Goal: Task Accomplishment & Management: Manage account settings

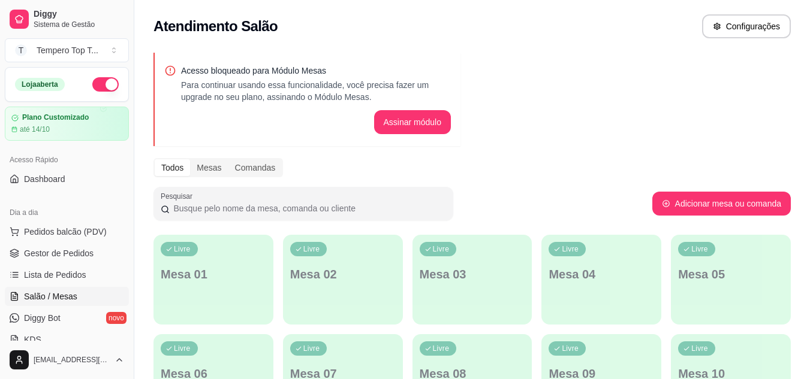
scroll to position [120, 0]
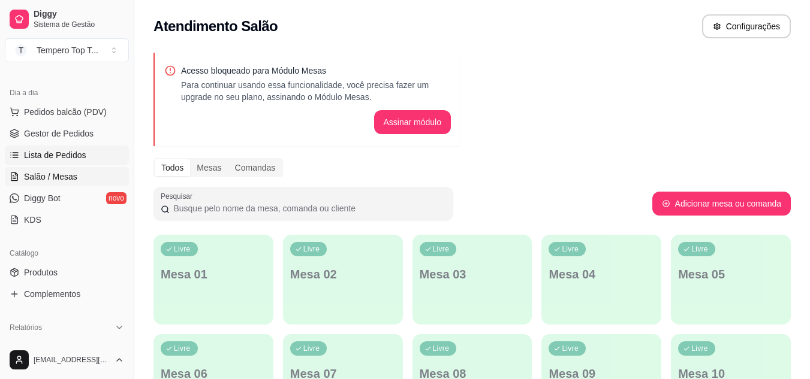
click at [85, 155] on link "Lista de Pedidos" at bounding box center [67, 155] width 124 height 19
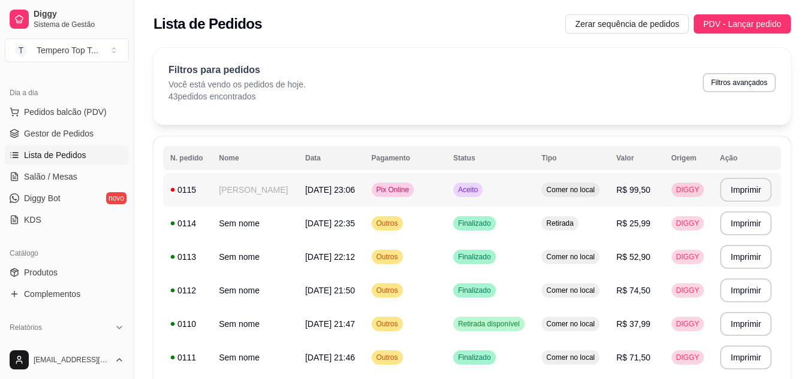
click at [483, 194] on div "Aceito" at bounding box center [467, 190] width 29 height 14
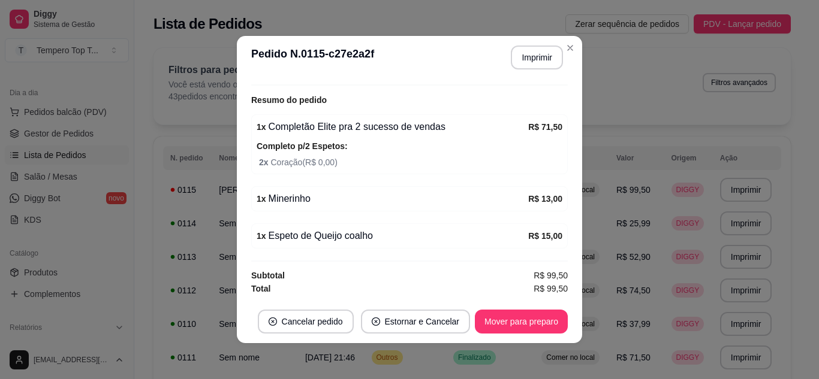
scroll to position [2, 0]
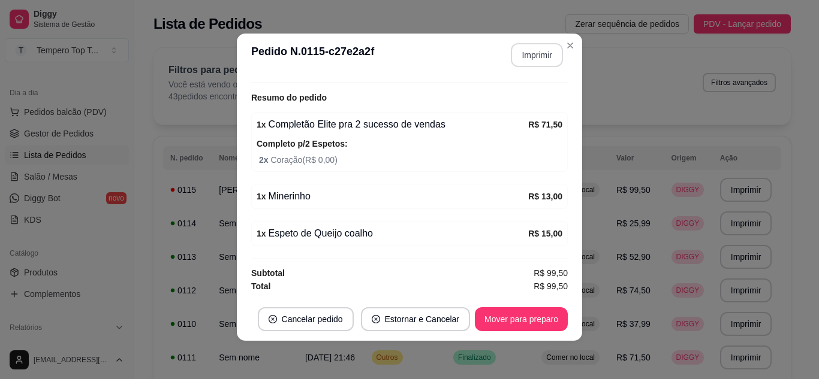
click at [534, 53] on button "Imprimir" at bounding box center [537, 55] width 52 height 24
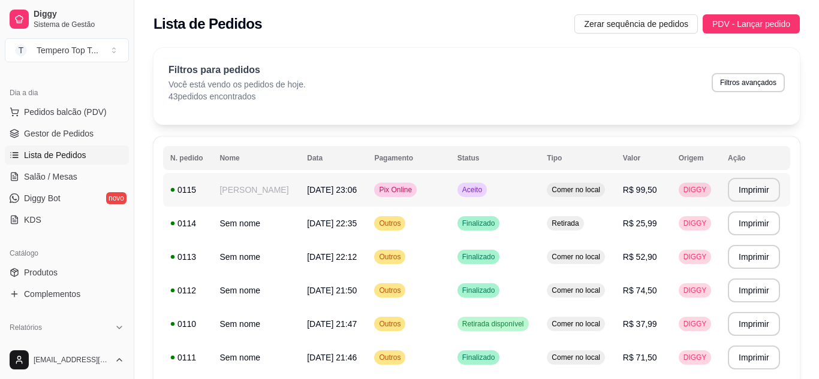
click at [637, 198] on td "R$ 99,50" at bounding box center [644, 190] width 56 height 34
click at [748, 21] on span "PDV - Lançar pedido" at bounding box center [751, 23] width 78 height 13
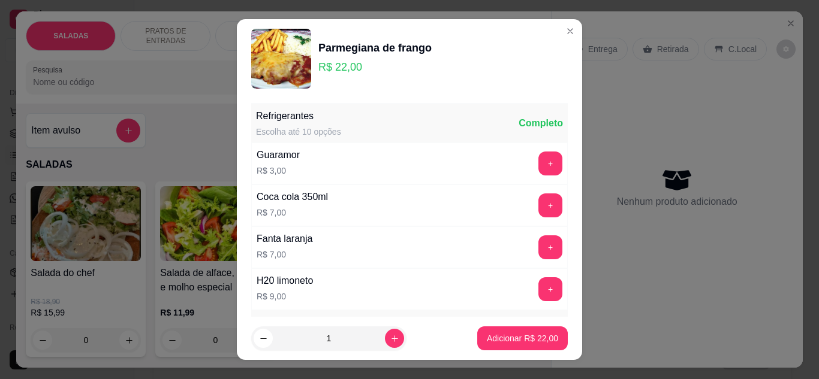
click at [498, 337] on p "Adicionar R$ 22,00" at bounding box center [523, 338] width 70 height 11
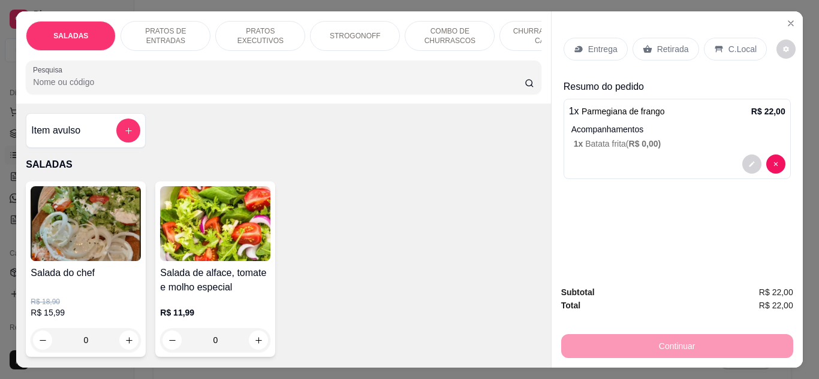
click at [747, 49] on div "C.Local" at bounding box center [735, 49] width 63 height 23
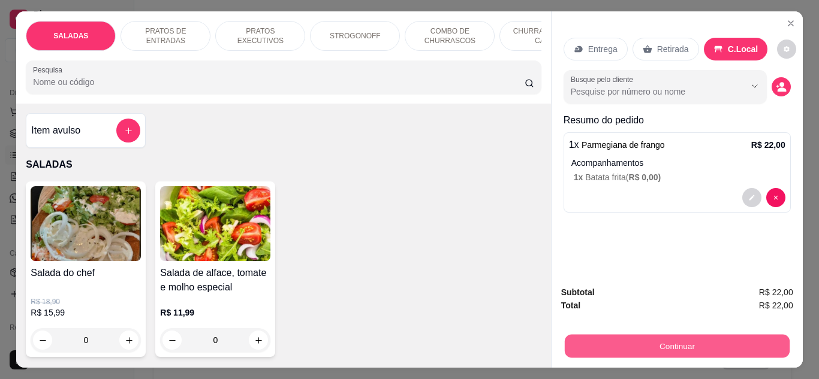
click at [740, 335] on button "Continuar" at bounding box center [676, 346] width 225 height 23
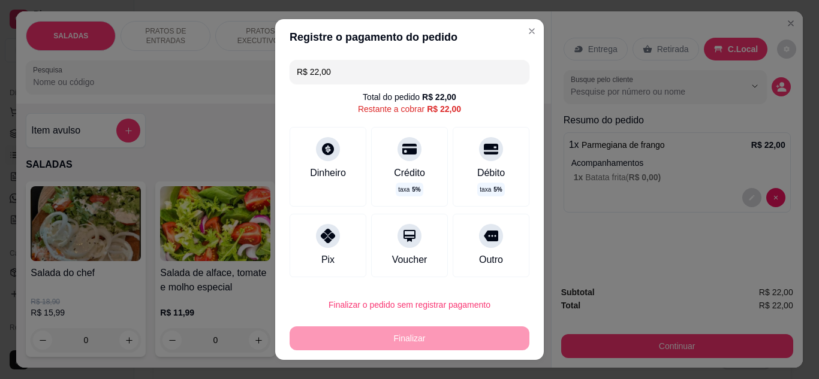
click at [508, 251] on div "R$ 22,00 Total do pedido R$ 22,00 Restante a cobrar R$ 22,00 Dinheiro Crédito t…" at bounding box center [409, 169] width 269 height 229
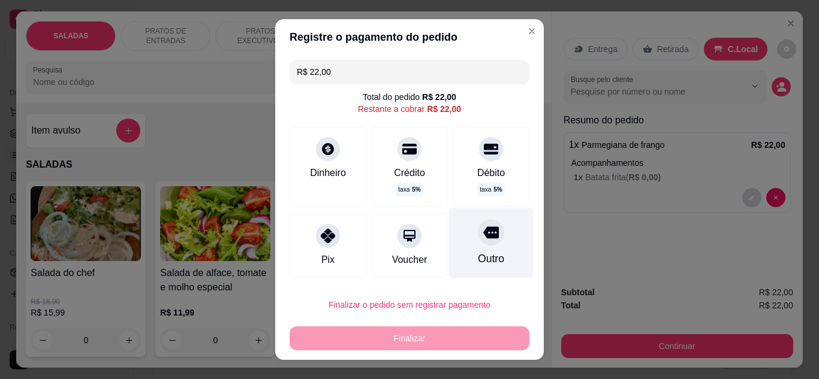
click at [488, 272] on div "Outro" at bounding box center [491, 243] width 85 height 70
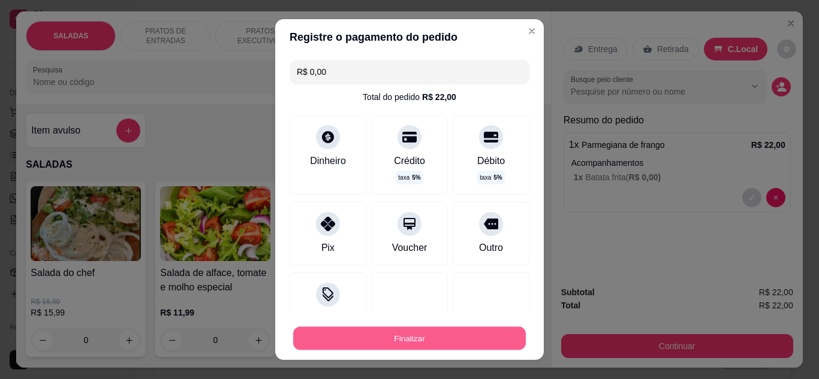
click at [478, 335] on button "Finalizar" at bounding box center [409, 338] width 233 height 23
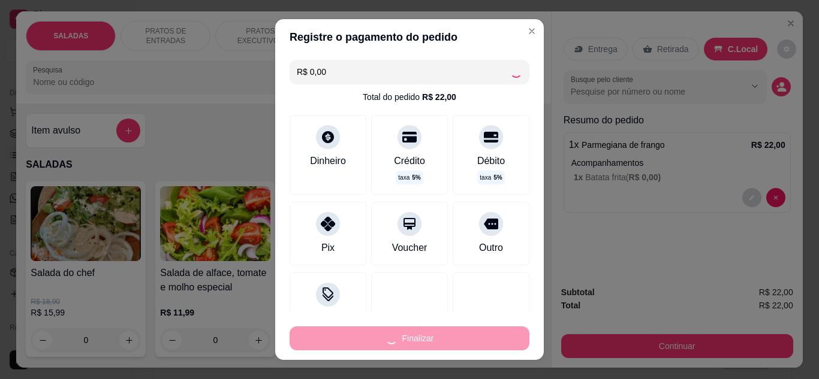
type input "-R$ 22,00"
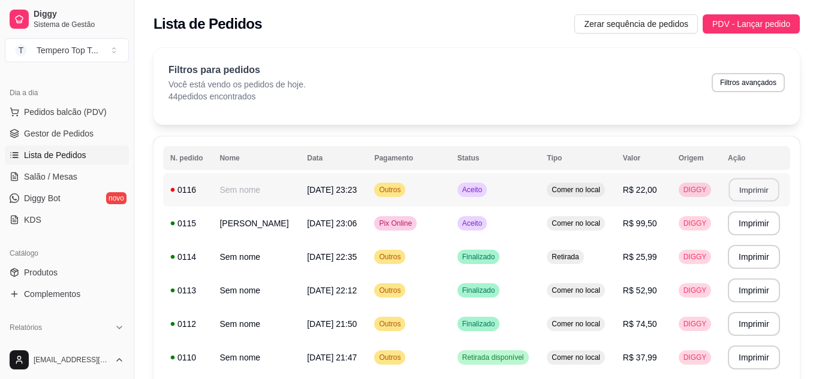
click at [733, 189] on button "Imprimir" at bounding box center [753, 190] width 50 height 23
drag, startPoint x: 683, startPoint y: 35, endPoint x: 700, endPoint y: 19, distance: 23.3
click at [691, 25] on div "Lista de Pedidos Zerar sequência de pedidos PDV - Lançar pedido" at bounding box center [476, 20] width 685 height 41
click at [731, 20] on span "PDV - Lançar pedido" at bounding box center [751, 23] width 78 height 13
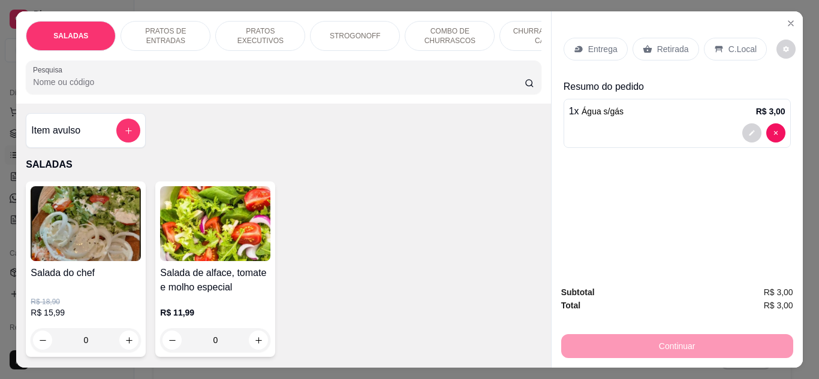
type input "2"
click at [734, 43] on p "C.Local" at bounding box center [742, 49] width 28 height 12
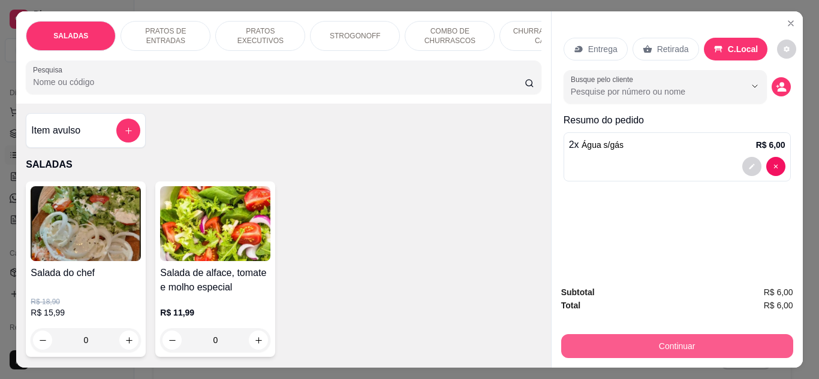
click at [719, 334] on button "Continuar" at bounding box center [677, 346] width 232 height 24
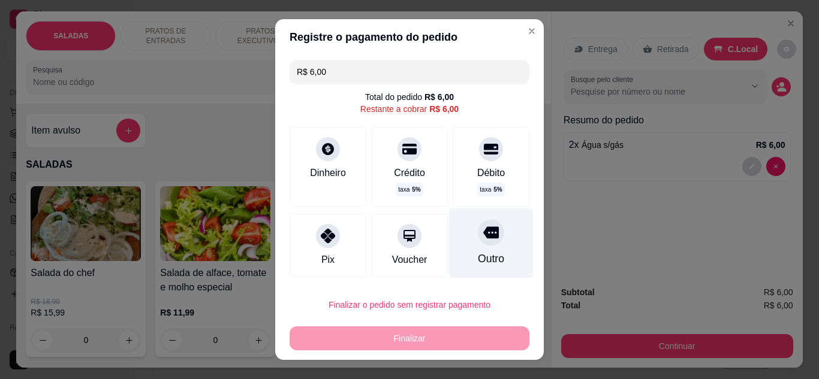
click at [502, 232] on div "Outro" at bounding box center [491, 243] width 85 height 70
type input "R$ 0,00"
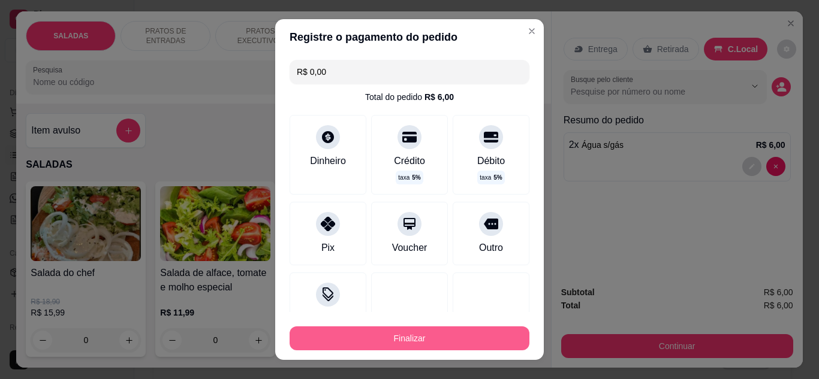
click at [496, 336] on button "Finalizar" at bounding box center [410, 339] width 240 height 24
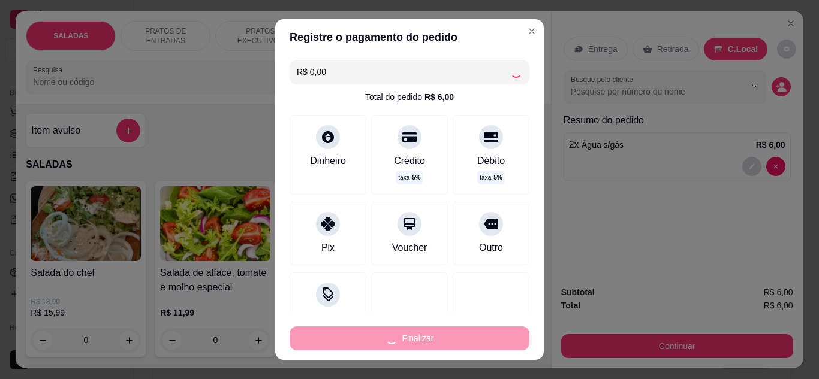
type input "0"
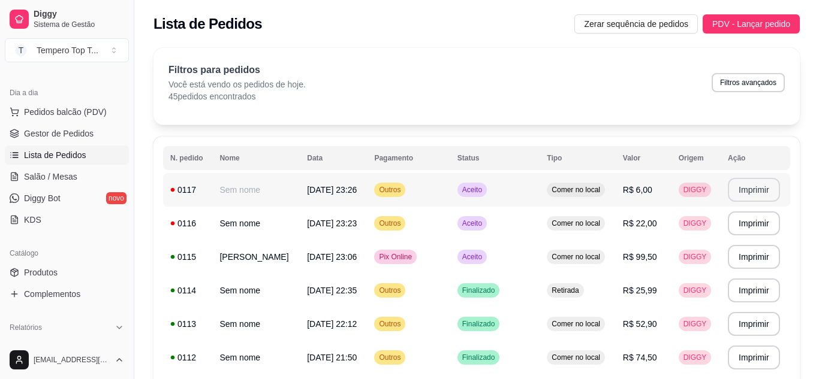
click at [744, 194] on button "Imprimir" at bounding box center [754, 190] width 52 height 24
click at [729, 25] on span "PDV - Lançar pedido" at bounding box center [751, 23] width 78 height 13
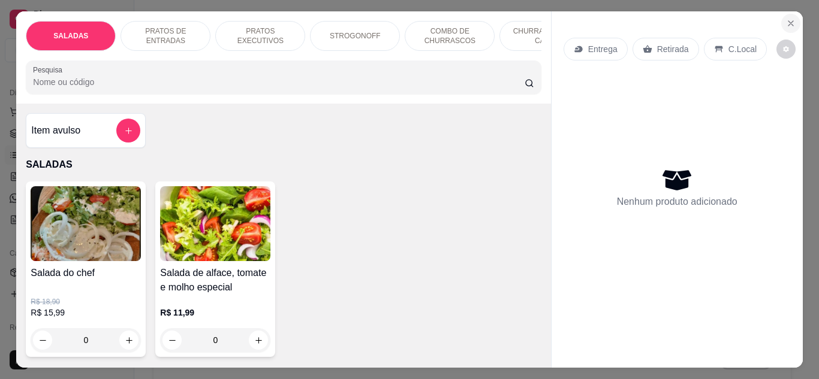
click at [794, 17] on button "Close" at bounding box center [790, 23] width 19 height 19
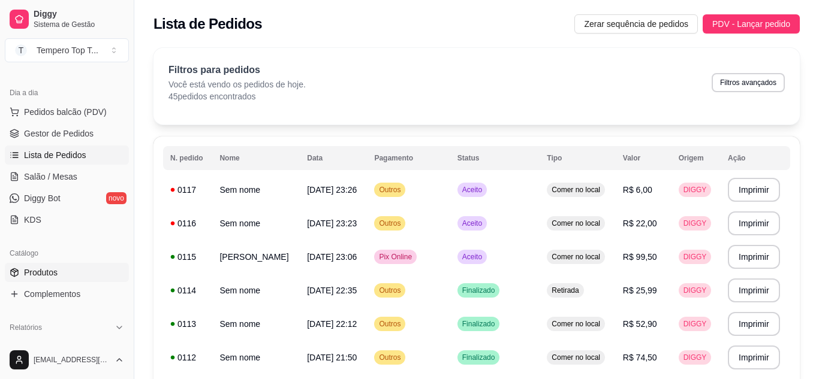
click at [49, 271] on span "Produtos" at bounding box center [41, 273] width 34 height 12
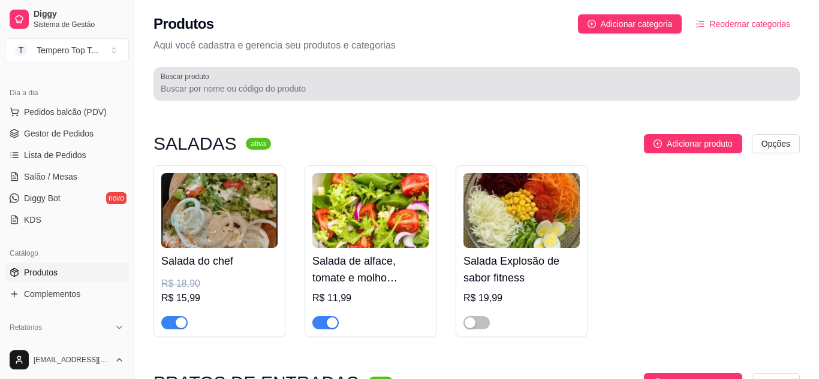
drag, startPoint x: 232, startPoint y: 80, endPoint x: 230, endPoint y: 74, distance: 6.5
click at [232, 80] on div at bounding box center [477, 84] width 632 height 24
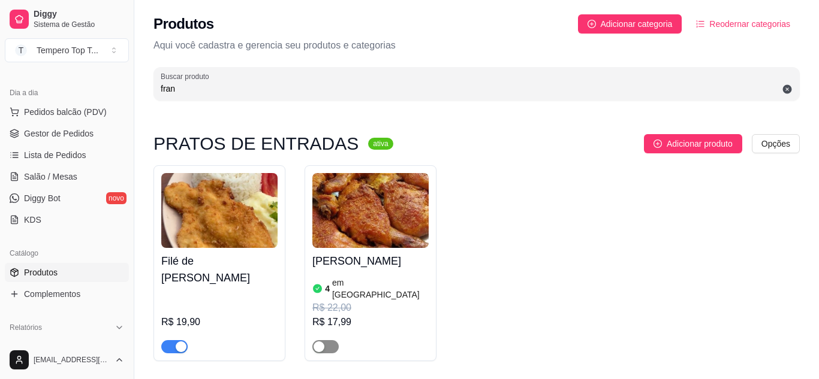
type input "fran"
click at [338, 340] on span "button" at bounding box center [325, 346] width 26 height 13
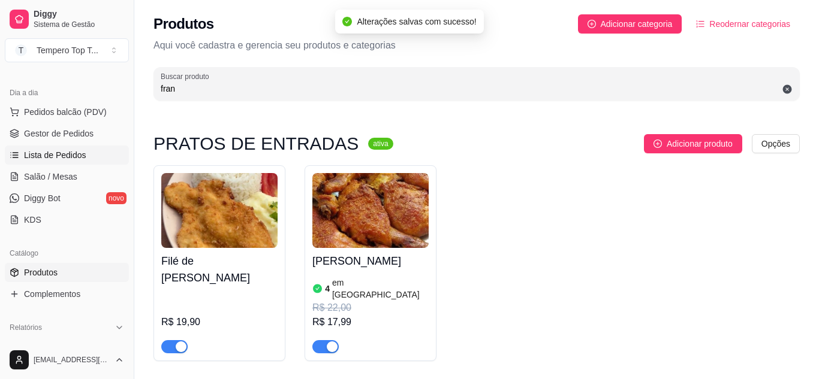
click at [73, 154] on span "Lista de Pedidos" at bounding box center [55, 155] width 62 height 12
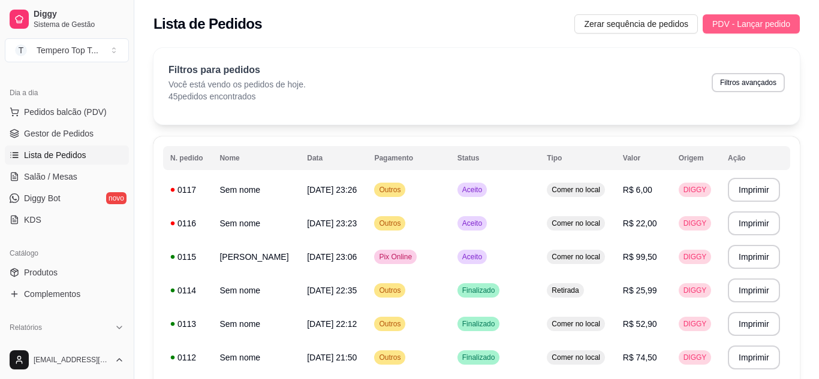
click at [768, 29] on span "PDV - Lançar pedido" at bounding box center [751, 23] width 78 height 13
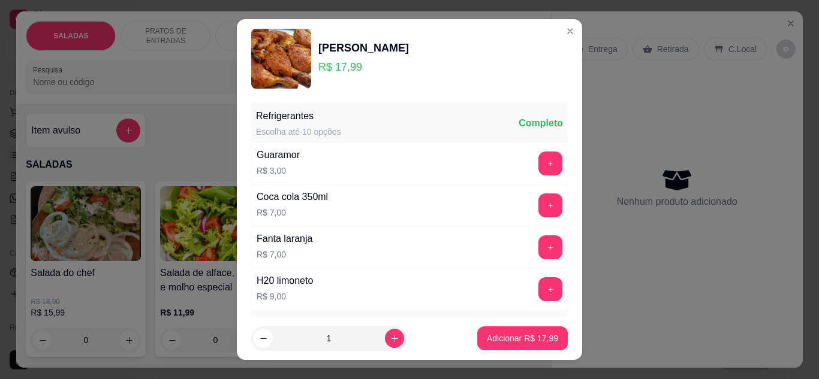
click at [508, 333] on p "Adicionar R$ 17,99" at bounding box center [523, 338] width 70 height 11
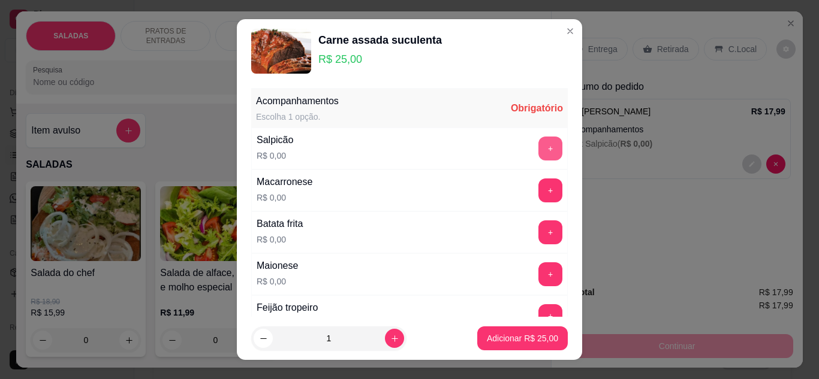
click at [538, 156] on button "+" at bounding box center [550, 149] width 24 height 24
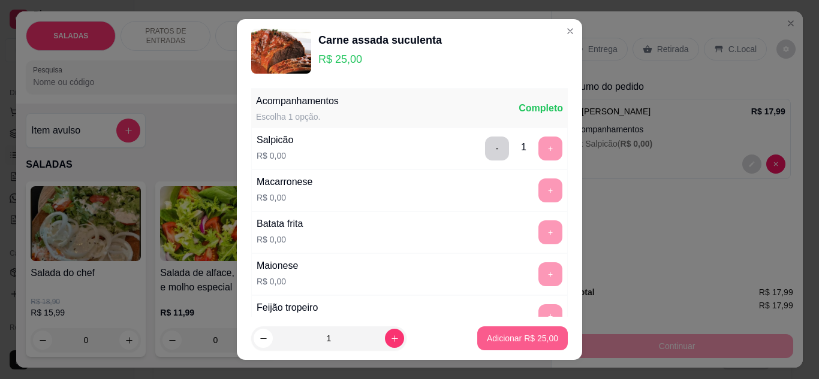
click at [505, 330] on button "Adicionar R$ 25,00" at bounding box center [522, 339] width 91 height 24
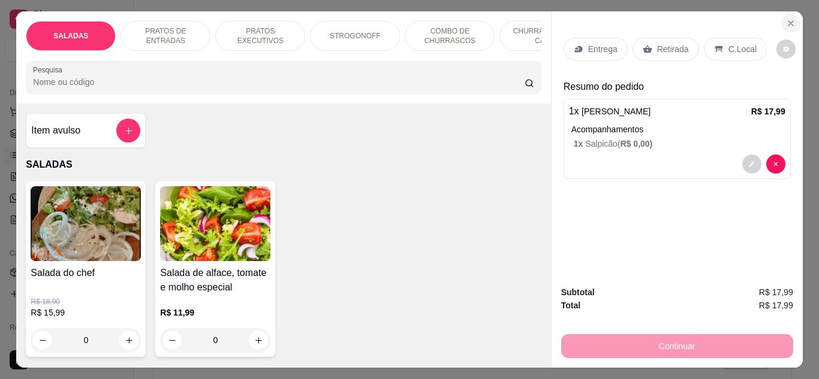
click at [781, 23] on button "Close" at bounding box center [790, 23] width 19 height 19
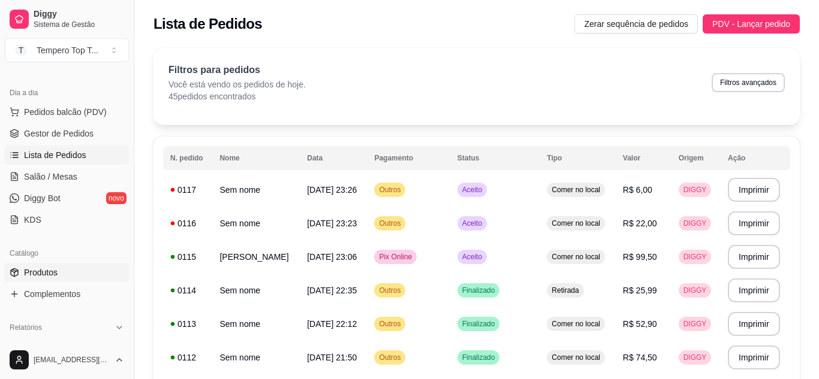
click at [87, 270] on link "Produtos" at bounding box center [67, 272] width 124 height 19
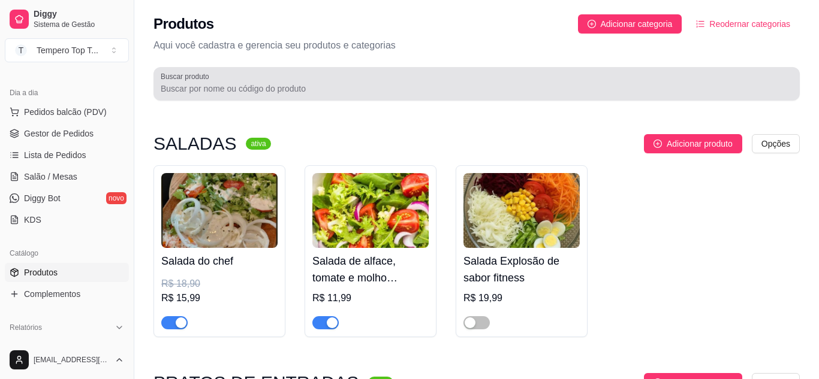
click at [467, 87] on input "Buscar produto" at bounding box center [477, 89] width 632 height 12
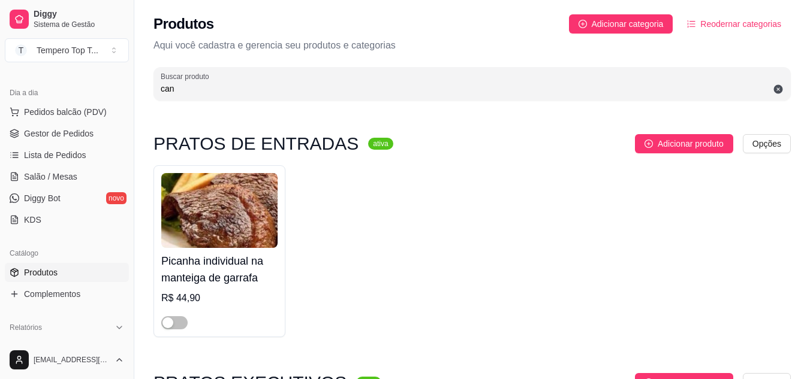
click at [200, 97] on div "Buscar produto can" at bounding box center [471, 84] width 637 height 34
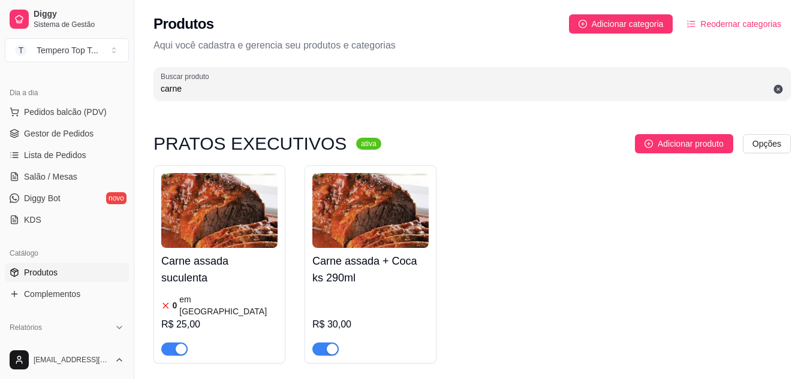
type input "carne"
click at [198, 231] on img at bounding box center [219, 210] width 116 height 75
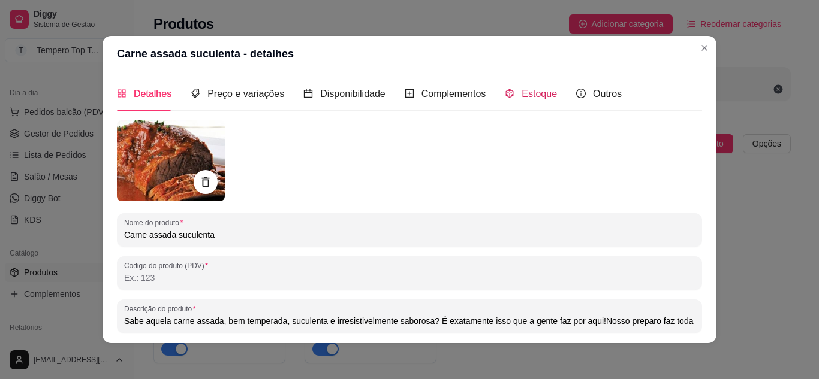
click at [521, 96] on span "Estoque" at bounding box center [538, 94] width 35 height 10
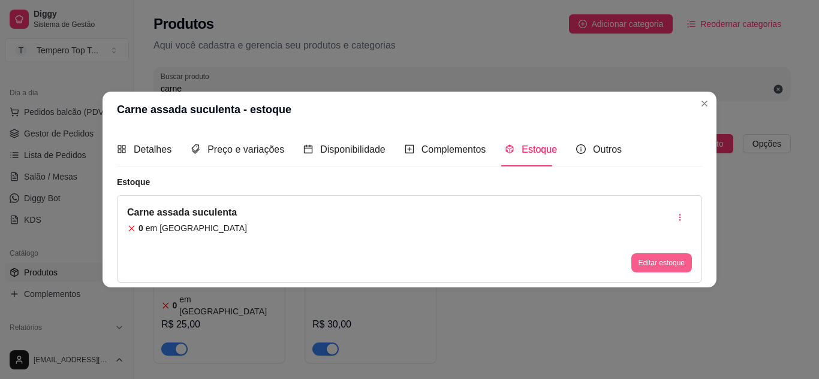
click at [663, 264] on button "Editar estoque" at bounding box center [661, 263] width 61 height 19
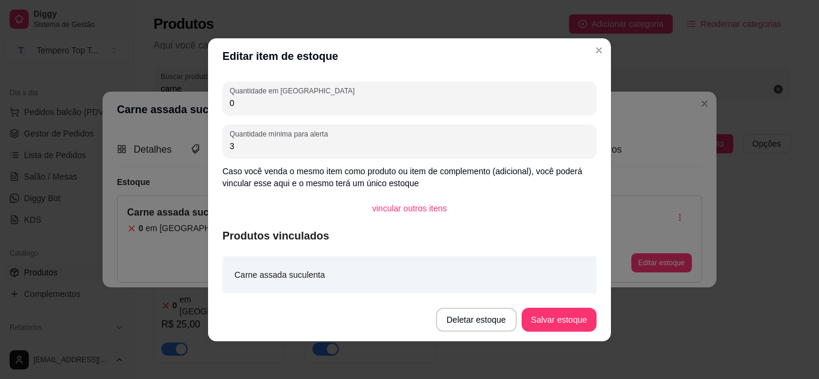
click at [397, 99] on input "0" at bounding box center [410, 103] width 360 height 12
type input "5"
click at [568, 318] on button "Salvar estoque" at bounding box center [558, 319] width 73 height 23
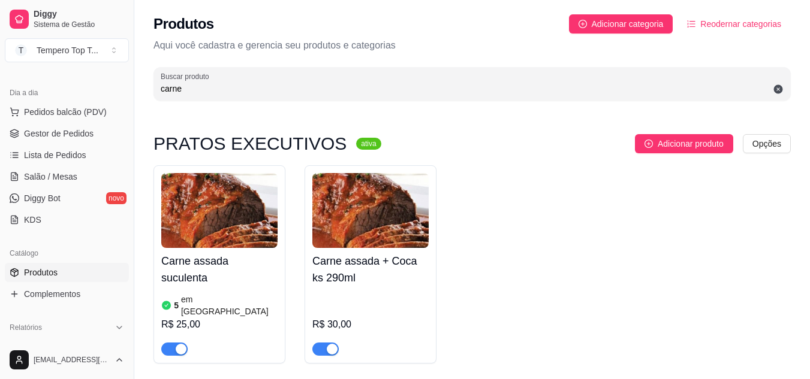
click at [68, 144] on ul "Pedidos balcão (PDV) Gestor de Pedidos Lista de Pedidos Salão / Mesas Diggy Bot…" at bounding box center [67, 165] width 124 height 127
click at [74, 152] on span "Lista de Pedidos" at bounding box center [55, 155] width 62 height 12
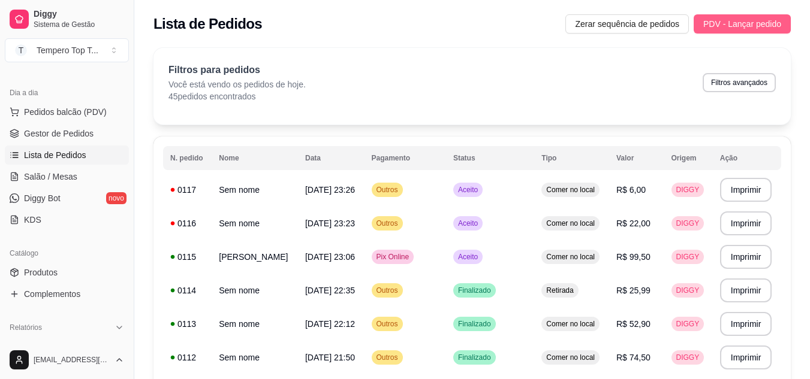
click at [750, 23] on span "PDV - Lançar pedido" at bounding box center [742, 23] width 78 height 13
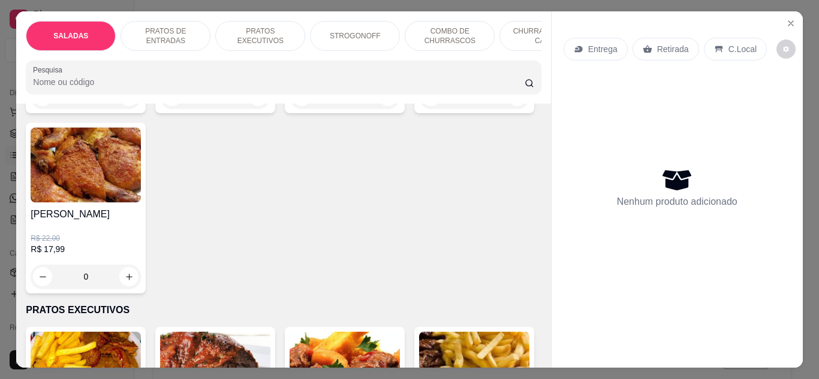
scroll to position [480, 0]
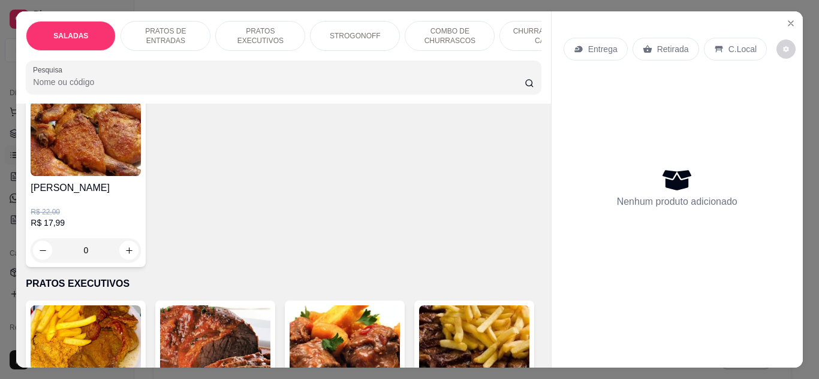
click at [141, 246] on div "0" at bounding box center [86, 251] width 110 height 24
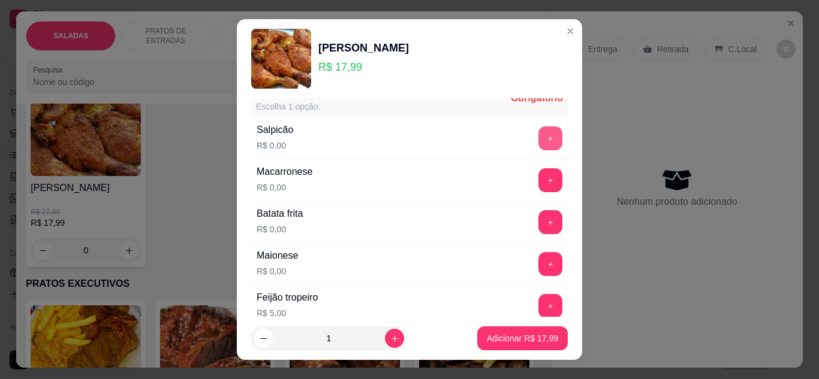
click at [538, 137] on button "+" at bounding box center [550, 138] width 24 height 24
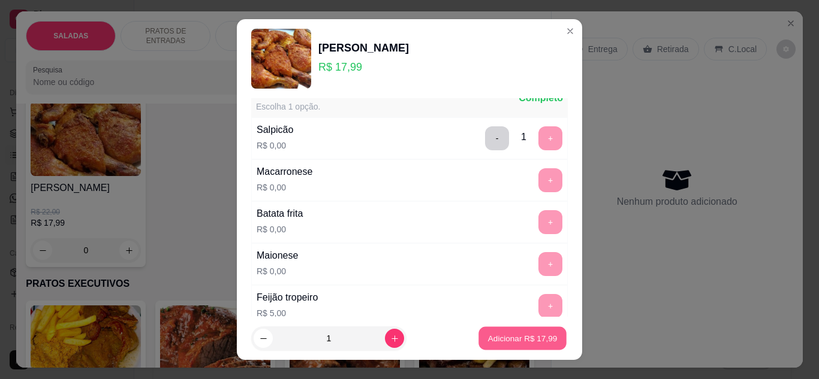
click at [484, 331] on button "Adicionar R$ 17,99" at bounding box center [522, 338] width 88 height 23
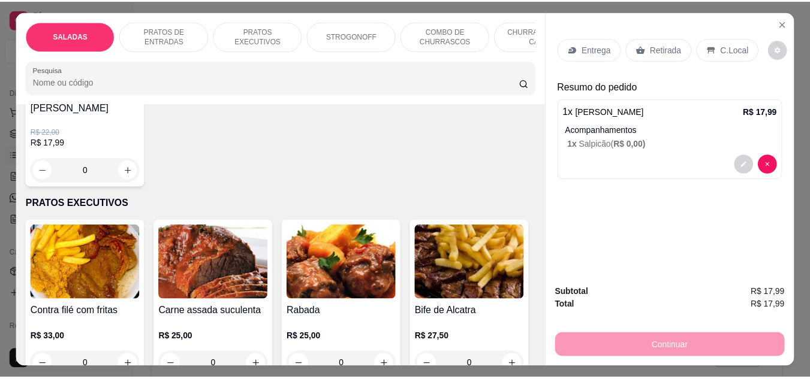
scroll to position [719, 0]
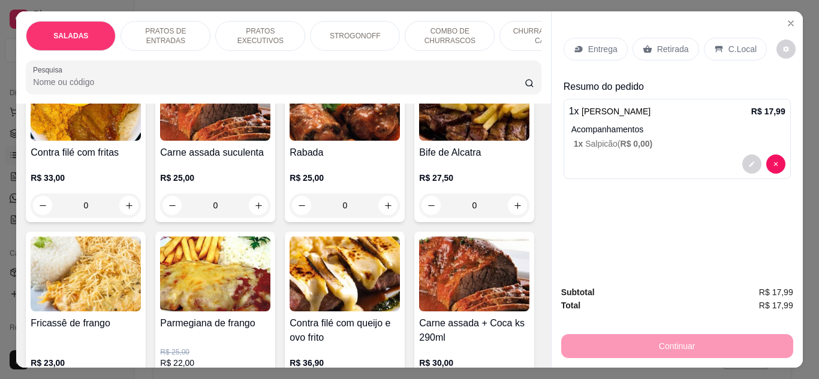
click at [257, 194] on div "0" at bounding box center [215, 206] width 110 height 24
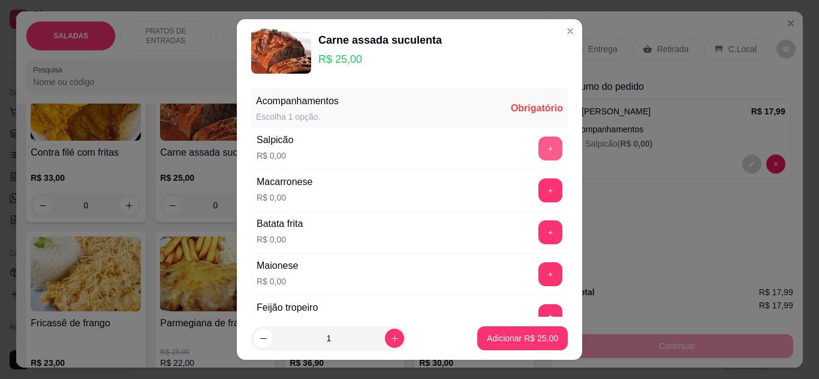
click at [538, 154] on button "+" at bounding box center [550, 149] width 24 height 24
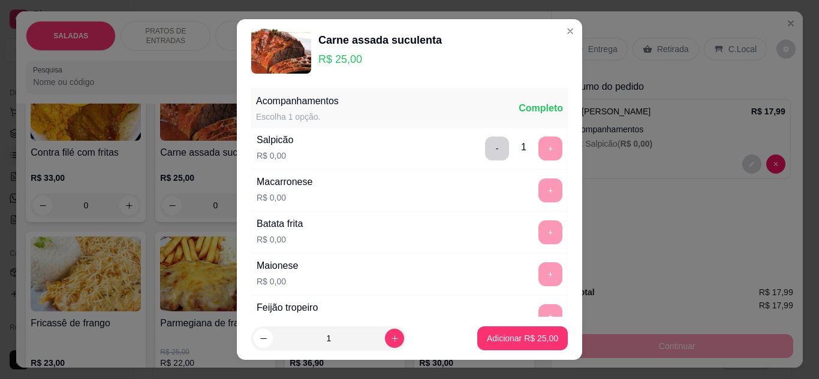
click at [513, 325] on footer "1 Adicionar R$ 25,00" at bounding box center [409, 338] width 345 height 43
click at [513, 328] on button "Adicionar R$ 25,00" at bounding box center [522, 339] width 91 height 24
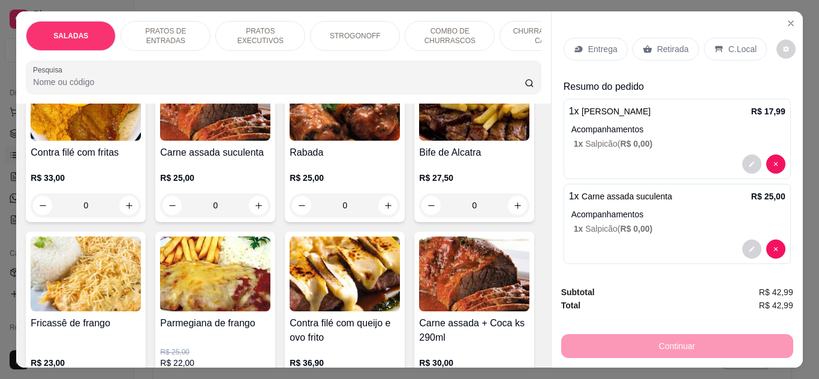
click at [732, 45] on p "C.Local" at bounding box center [742, 49] width 28 height 12
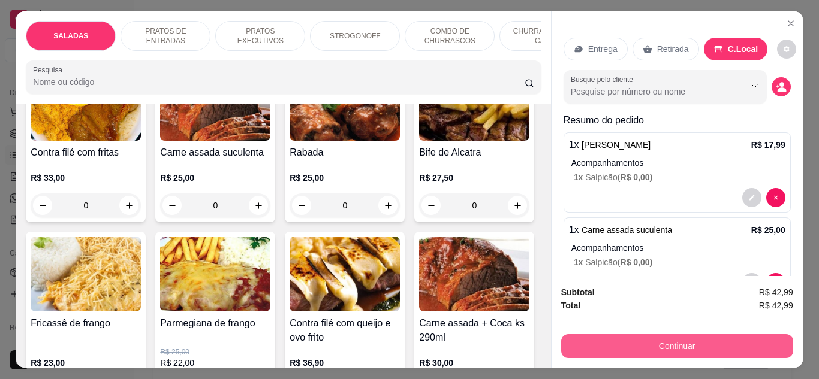
click at [657, 346] on button "Continuar" at bounding box center [677, 346] width 232 height 24
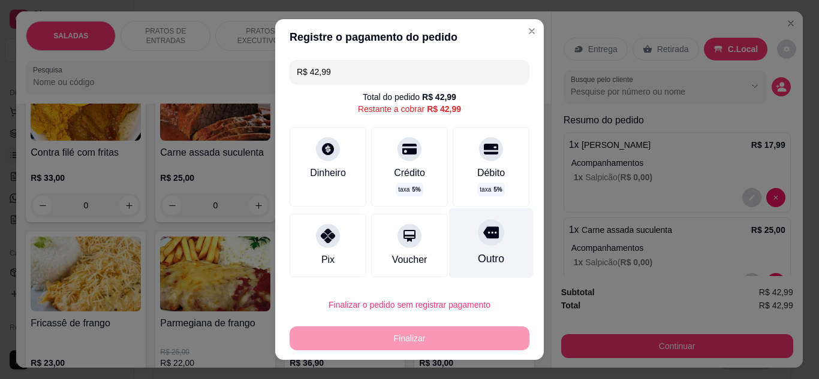
click at [493, 251] on div "Outro" at bounding box center [491, 243] width 85 height 70
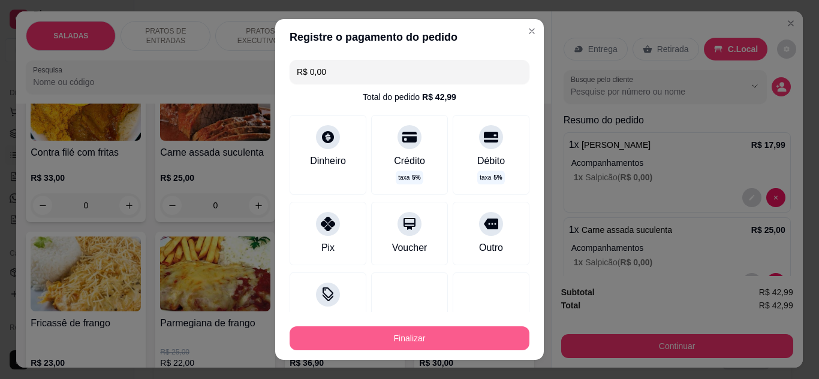
click at [483, 337] on button "Finalizar" at bounding box center [410, 339] width 240 height 24
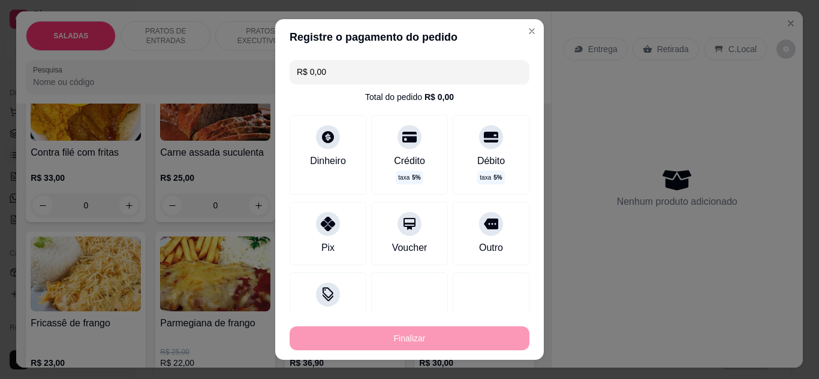
type input "-R$ 42,99"
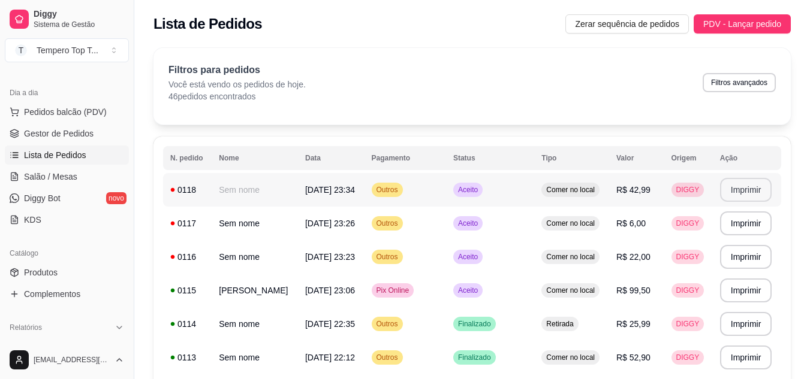
click at [745, 194] on button "Imprimir" at bounding box center [746, 190] width 52 height 24
click at [619, 291] on td "R$ 99,50" at bounding box center [636, 291] width 55 height 34
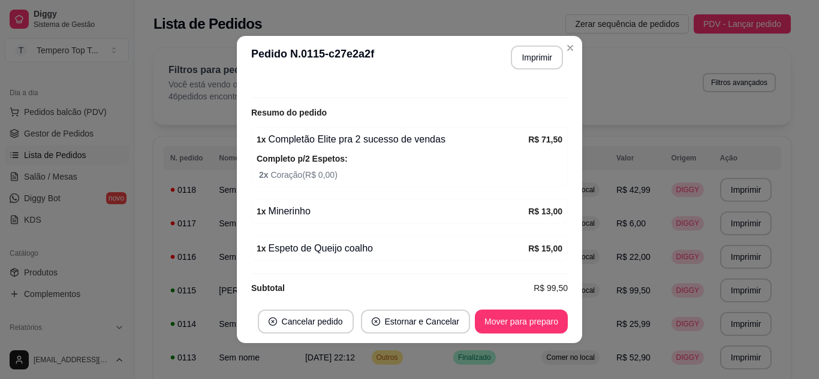
scroll to position [234, 0]
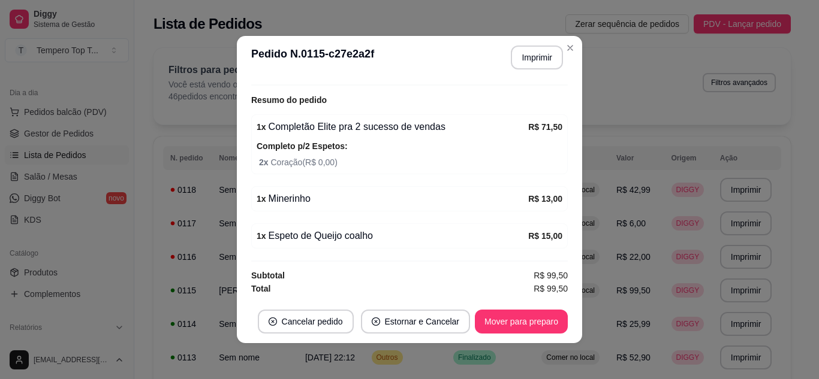
drag, startPoint x: 506, startPoint y: 305, endPoint x: 509, endPoint y: 315, distance: 10.6
click at [508, 311] on footer "Cancelar pedido Estornar e Cancelar Mover para preparo" at bounding box center [409, 321] width 345 height 43
click at [509, 315] on button "Mover para preparo" at bounding box center [521, 321] width 90 height 23
click at [509, 315] on button "Mover para retirada disponível" at bounding box center [501, 322] width 132 height 24
click at [509, 315] on button "Mover para finalizado" at bounding box center [518, 322] width 100 height 24
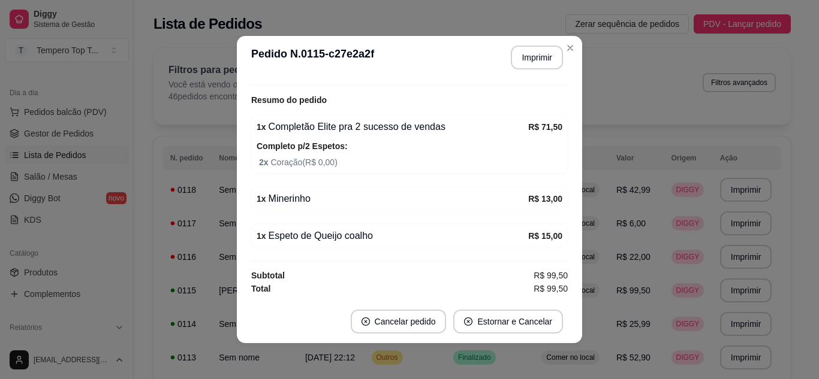
scroll to position [206, 0]
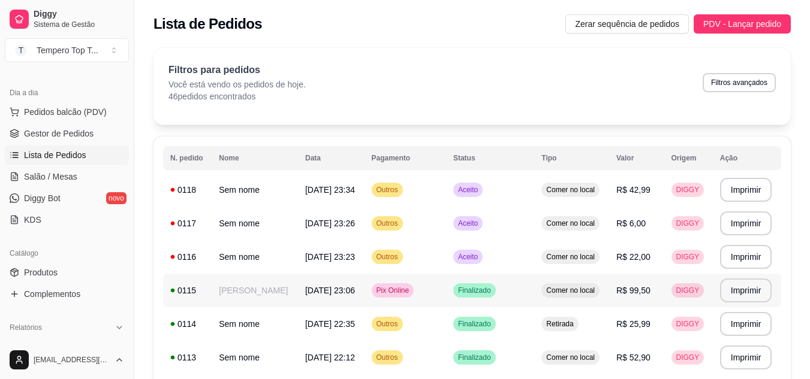
click at [660, 288] on td "R$ 99,50" at bounding box center [636, 291] width 55 height 34
click at [659, 254] on td "R$ 22,00" at bounding box center [636, 257] width 55 height 34
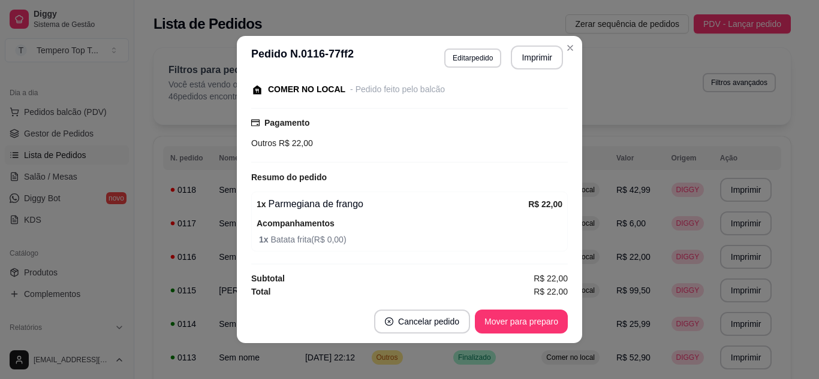
scroll to position [133, 0]
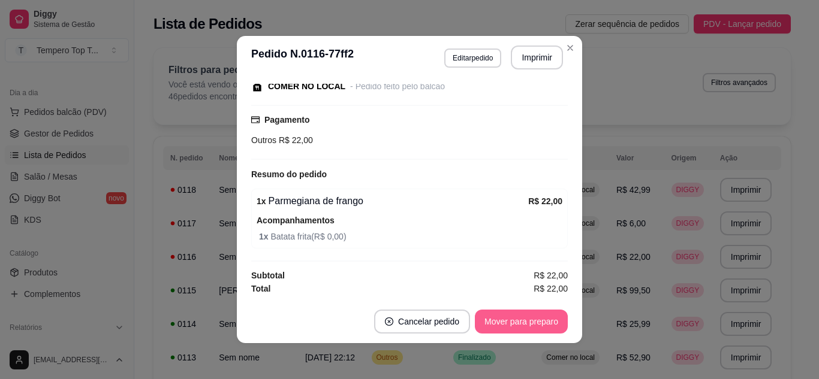
click at [524, 323] on button "Mover para preparo" at bounding box center [521, 322] width 93 height 24
click at [525, 322] on button "Mover para retirada disponível" at bounding box center [501, 322] width 132 height 24
click at [524, 321] on button "Mover para finalizado" at bounding box center [518, 322] width 100 height 24
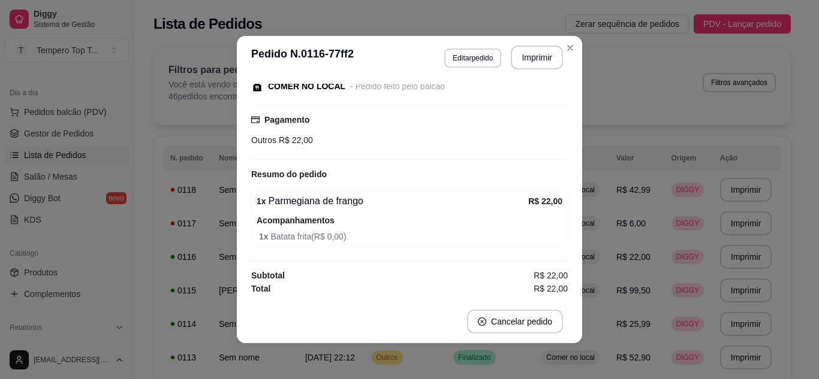
scroll to position [82, 0]
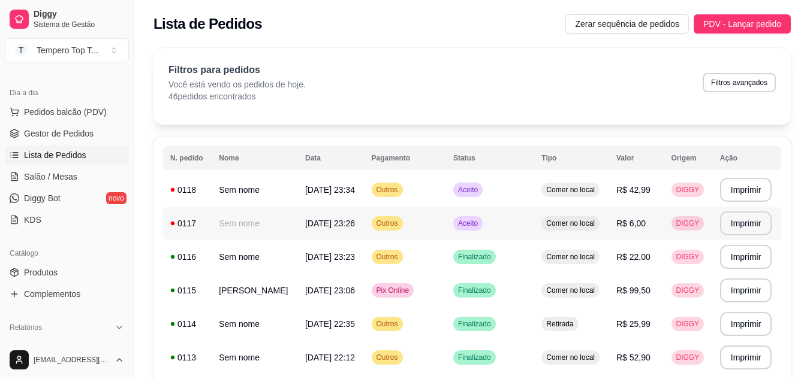
click at [623, 218] on td "R$ 6,00" at bounding box center [636, 224] width 55 height 34
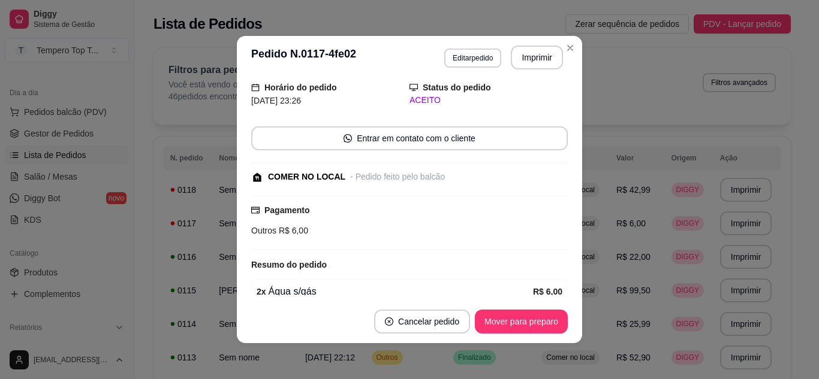
scroll to position [98, 0]
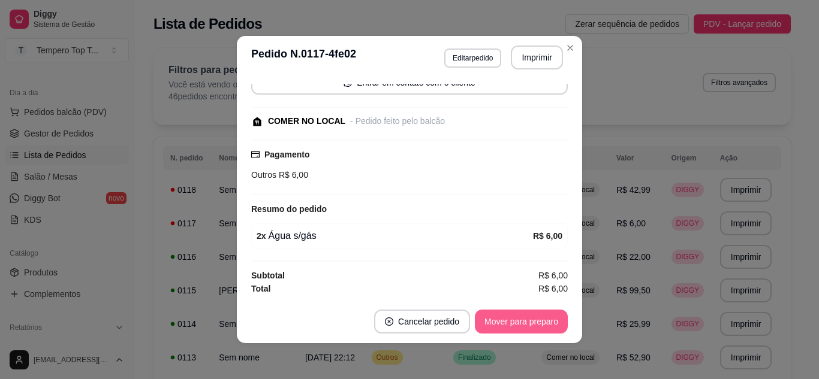
click at [507, 325] on button "Mover para preparo" at bounding box center [521, 322] width 93 height 24
click at [507, 325] on button "Mover para retirada disponível" at bounding box center [501, 322] width 132 height 24
click at [507, 325] on button "Mover para finalizado" at bounding box center [518, 321] width 97 height 23
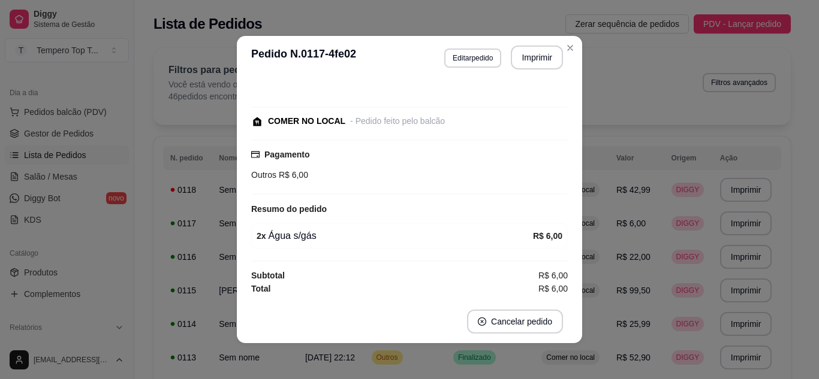
scroll to position [47, 0]
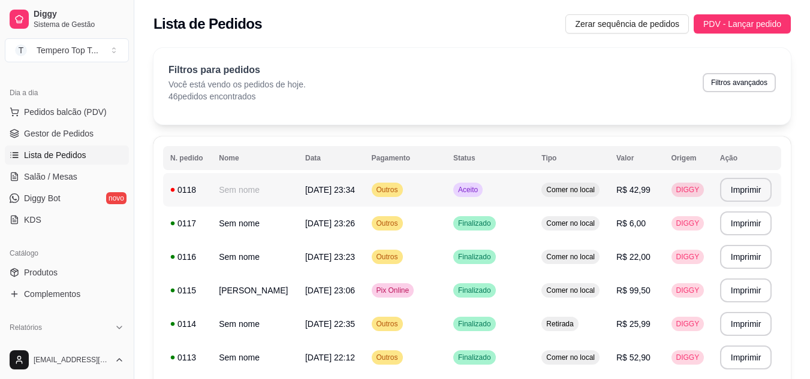
click at [664, 191] on td "R$ 42,99" at bounding box center [636, 190] width 55 height 34
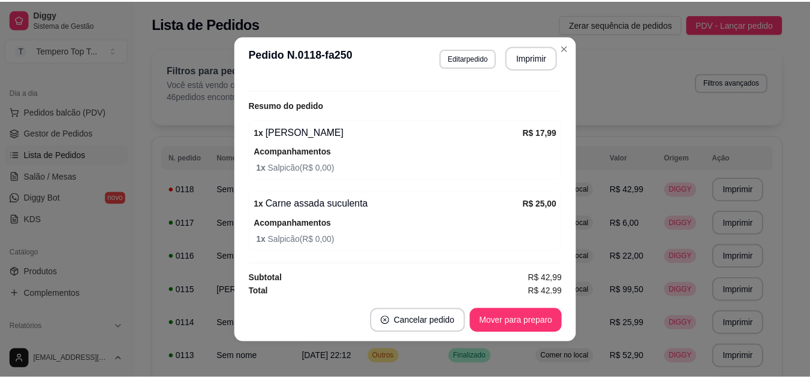
scroll to position [205, 0]
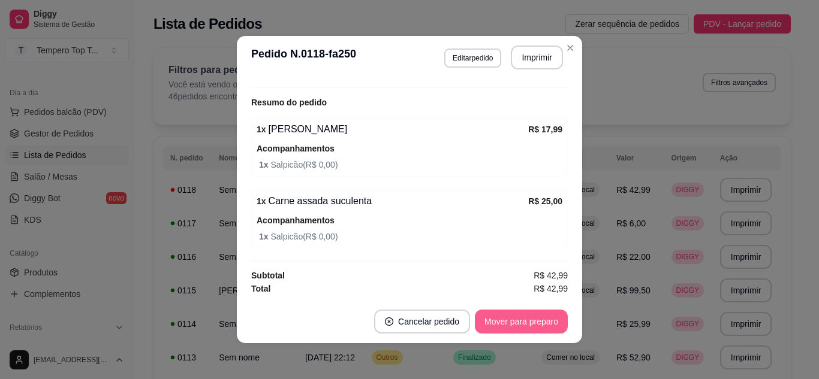
click at [483, 330] on button "Mover para preparo" at bounding box center [521, 322] width 93 height 24
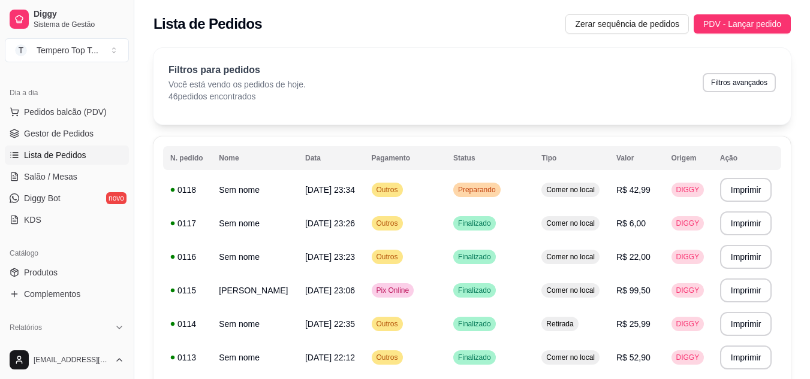
click at [526, 63] on div "Filtros para pedidos Você está vendo os pedidos de hoje. 46 pedidos encontrados…" at bounding box center [471, 83] width 607 height 40
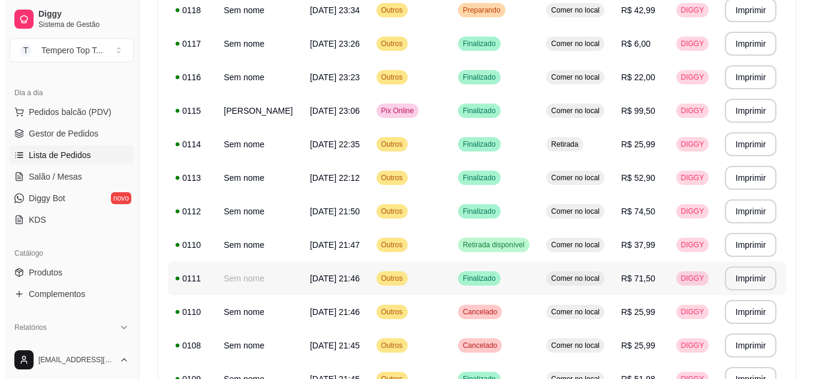
scroll to position [120, 0]
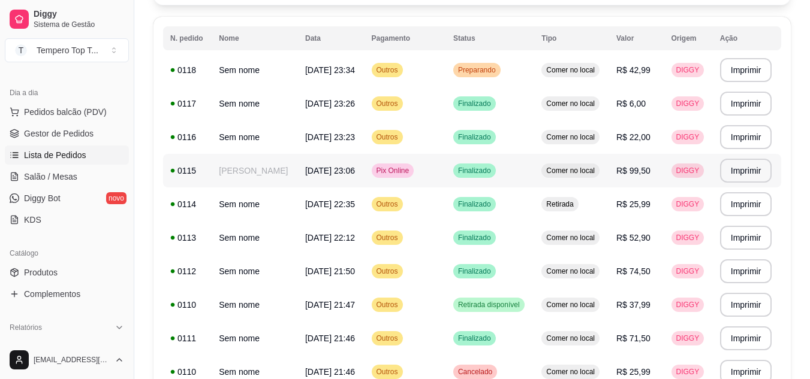
click at [671, 180] on td "DIGGY" at bounding box center [688, 171] width 49 height 34
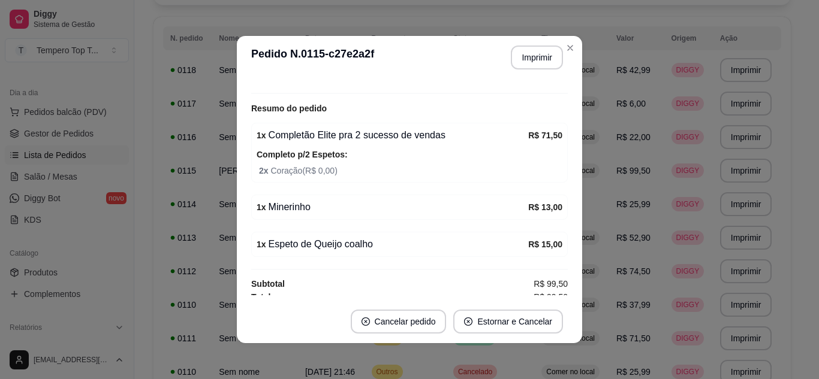
scroll to position [206, 0]
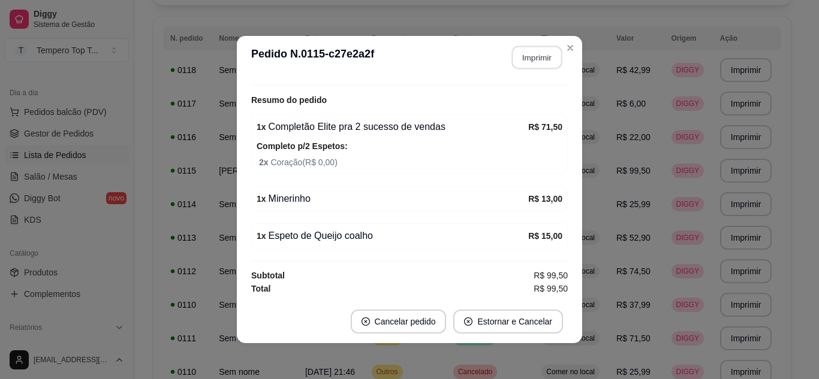
click at [536, 64] on button "Imprimir" at bounding box center [537, 57] width 50 height 23
click at [558, 52] on button "Imprimir" at bounding box center [537, 58] width 52 height 24
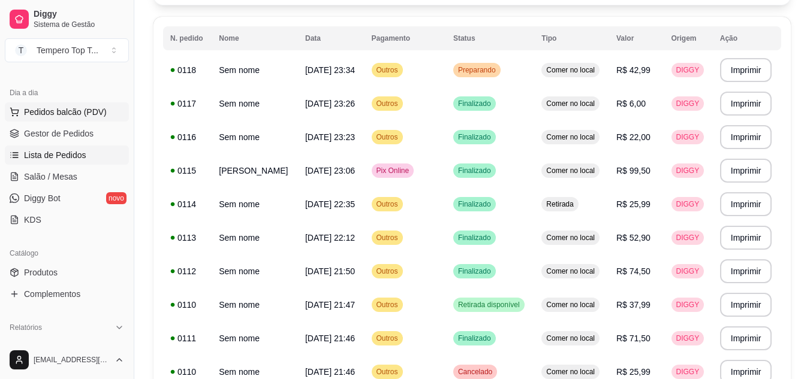
click at [55, 105] on button "Pedidos balcão (PDV)" at bounding box center [67, 111] width 124 height 19
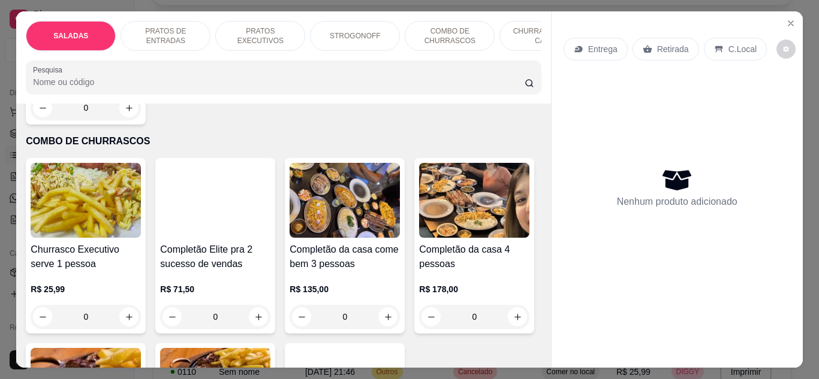
scroll to position [1439, 0]
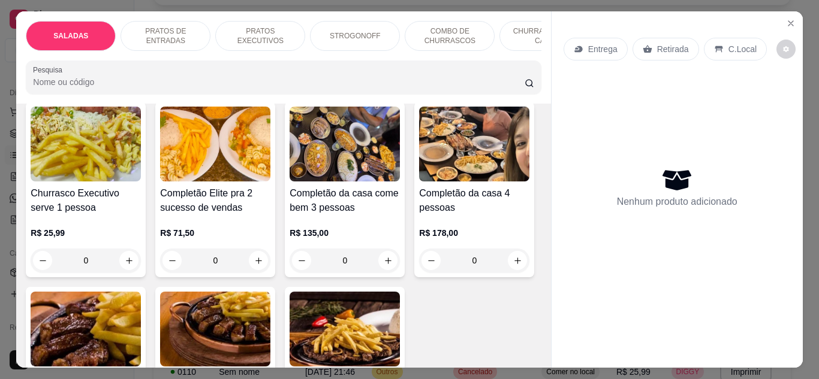
click at [126, 261] on div "0" at bounding box center [86, 261] width 110 height 24
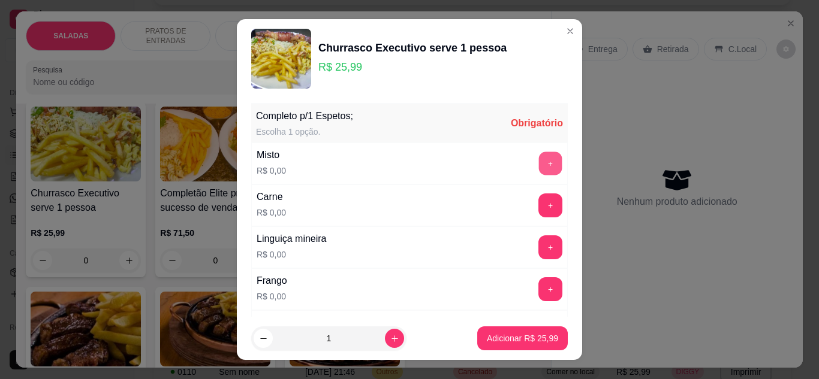
click at [539, 162] on button "+" at bounding box center [550, 163] width 23 height 23
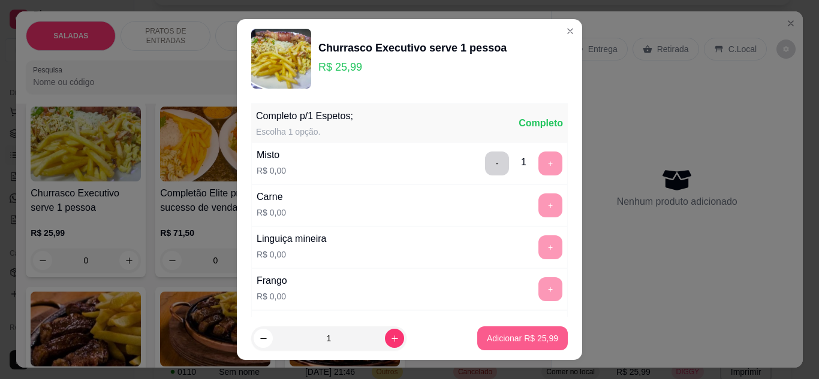
click at [514, 341] on p "Adicionar R$ 25,99" at bounding box center [522, 339] width 71 height 12
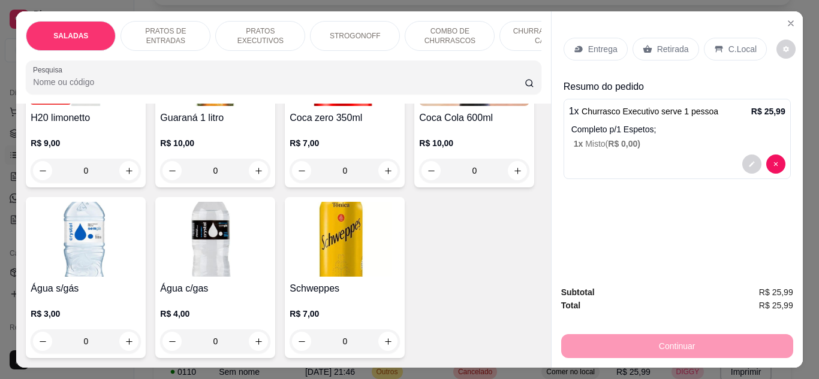
scroll to position [3896, 0]
click at [508, 10] on button "increase-product-quantity" at bounding box center [517, -1] width 19 height 19
click at [512, 4] on icon "increase-product-quantity" at bounding box center [516, -1] width 9 height 9
type input "2"
drag, startPoint x: 738, startPoint y: 43, endPoint x: 740, endPoint y: 51, distance: 8.7
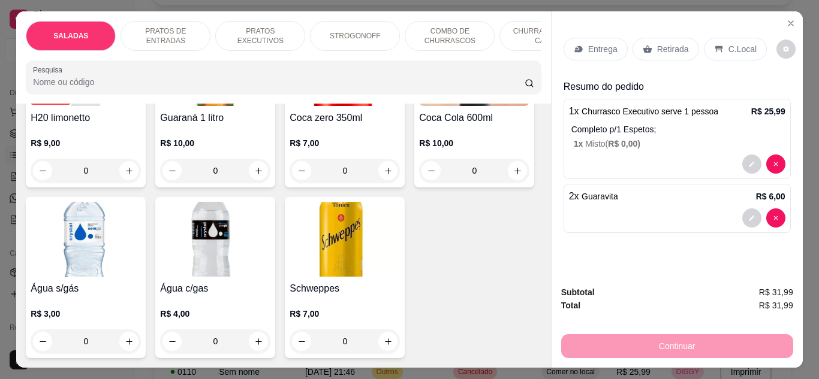
click at [742, 44] on p "C.Local" at bounding box center [742, 49] width 28 height 12
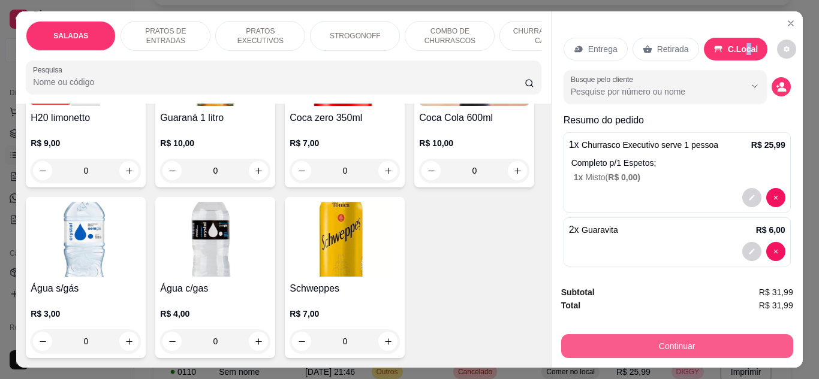
click at [710, 345] on button "Continuar" at bounding box center [677, 346] width 232 height 24
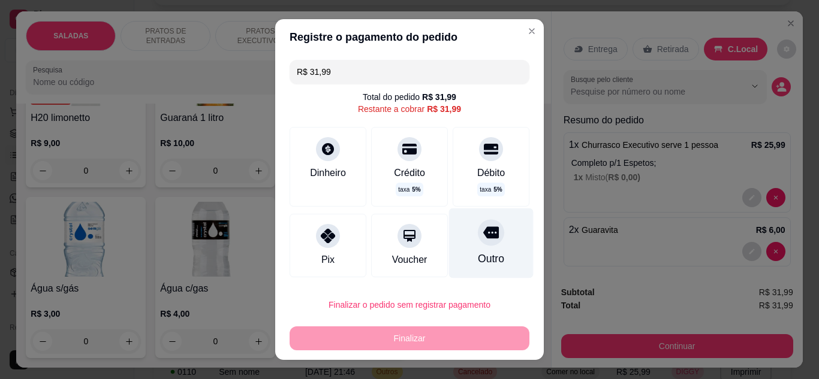
click at [478, 245] on div at bounding box center [491, 232] width 26 height 26
type input "R$ 0,00"
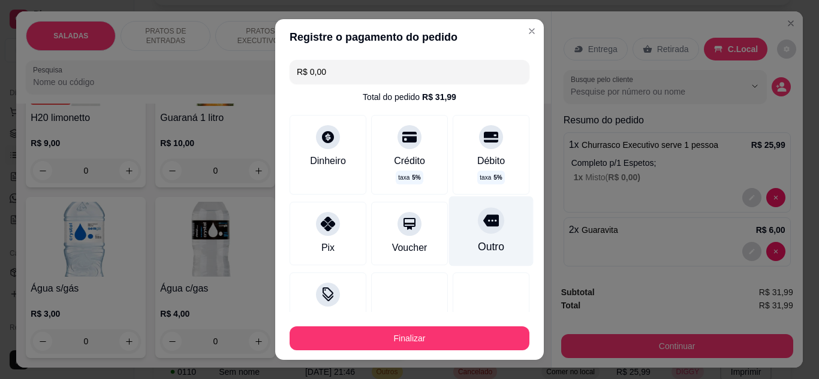
click at [449, 224] on div "Outro" at bounding box center [491, 231] width 85 height 70
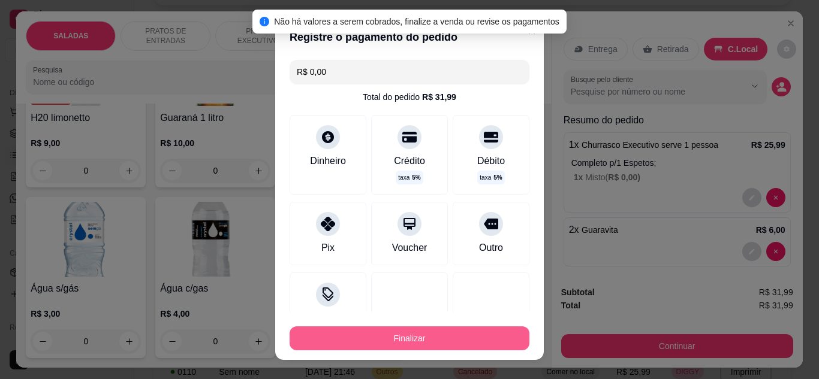
click at [457, 333] on button "Finalizar" at bounding box center [410, 339] width 240 height 24
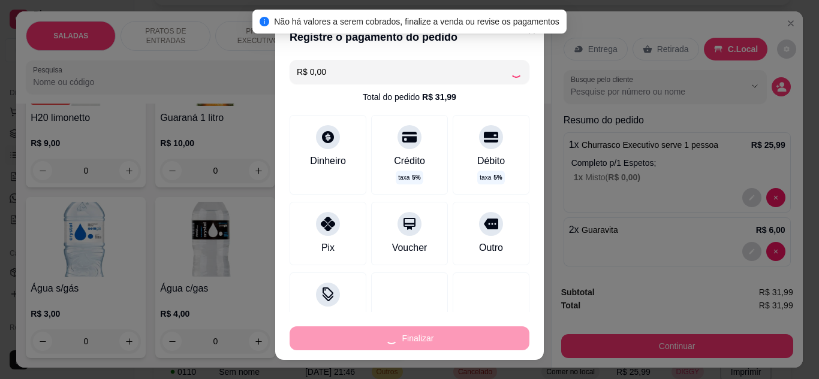
type input "0"
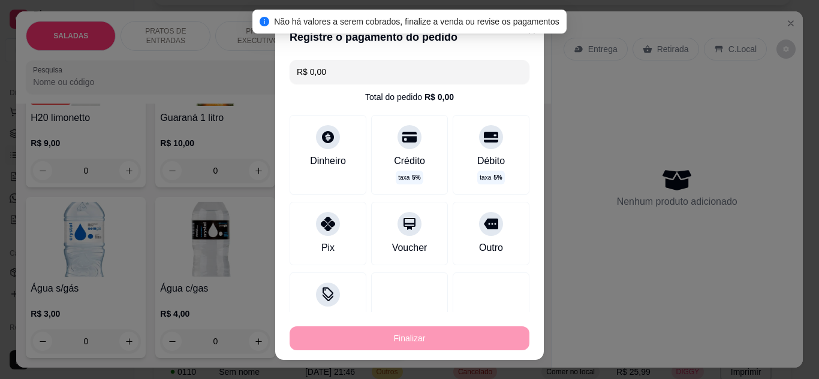
type input "-R$ 31,99"
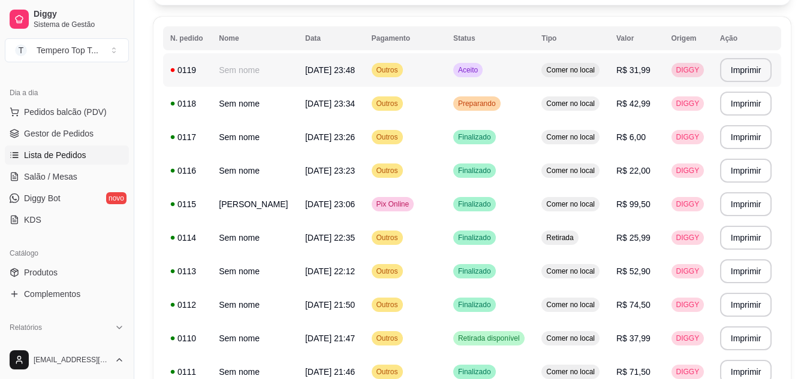
click at [480, 73] on span "Aceito" at bounding box center [468, 70] width 25 height 10
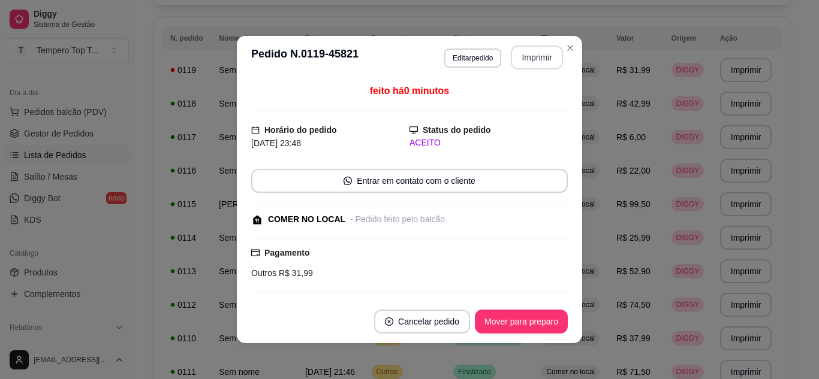
click at [531, 58] on button "Imprimir" at bounding box center [537, 58] width 52 height 24
click at [538, 324] on button "Mover para preparo" at bounding box center [521, 322] width 93 height 24
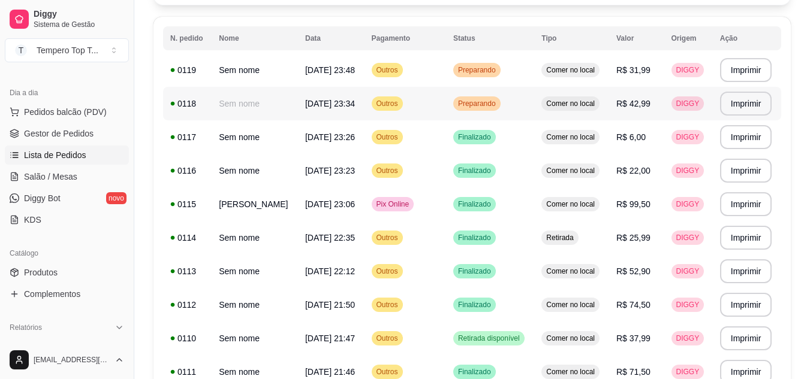
click at [498, 105] on span "Preparando" at bounding box center [477, 104] width 43 height 10
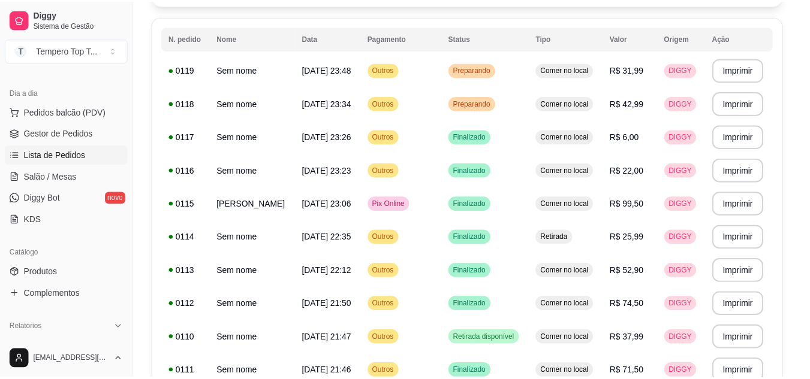
scroll to position [180, 0]
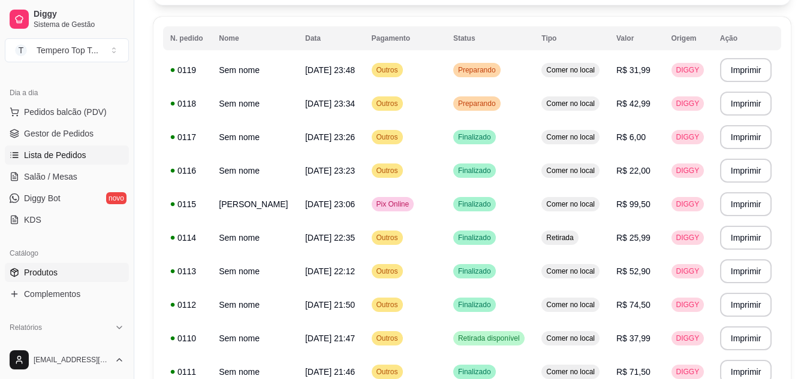
click at [62, 282] on link "Produtos" at bounding box center [67, 272] width 124 height 19
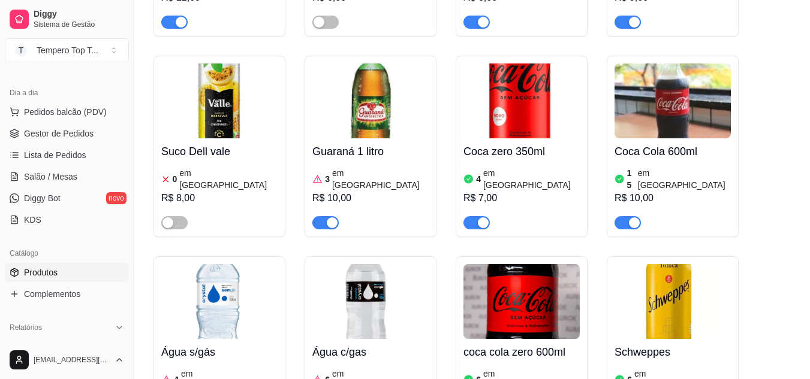
scroll to position [5395, 0]
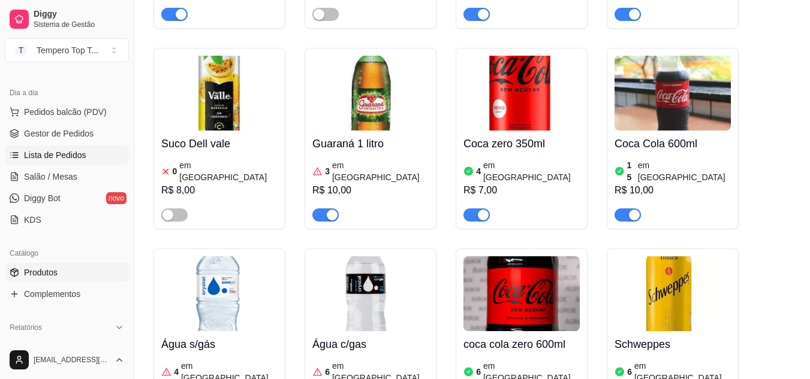
click at [79, 152] on span "Lista de Pedidos" at bounding box center [55, 155] width 62 height 12
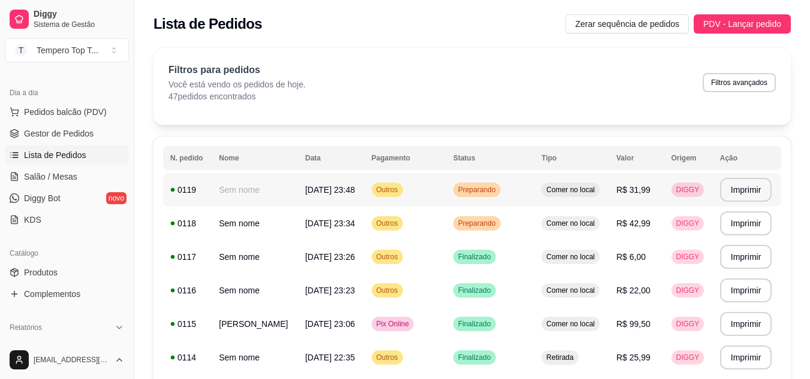
click at [490, 197] on td "Preparando" at bounding box center [490, 190] width 88 height 34
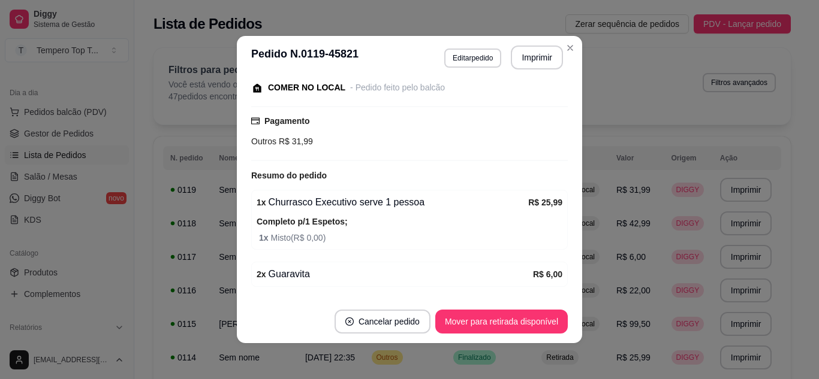
scroll to position [170, 0]
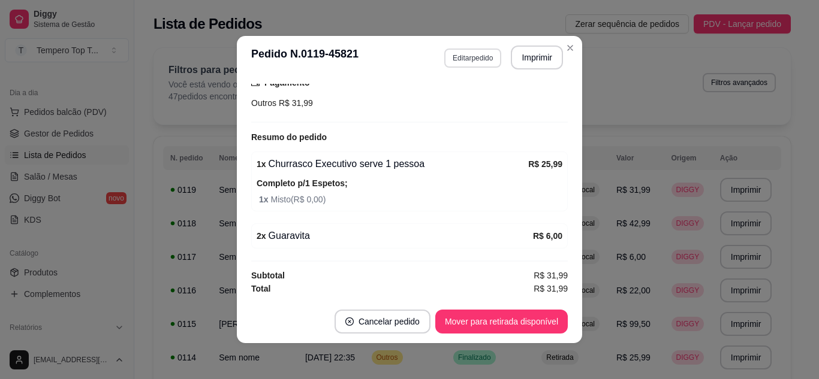
click at [466, 62] on button "Editar pedido" at bounding box center [472, 58] width 57 height 19
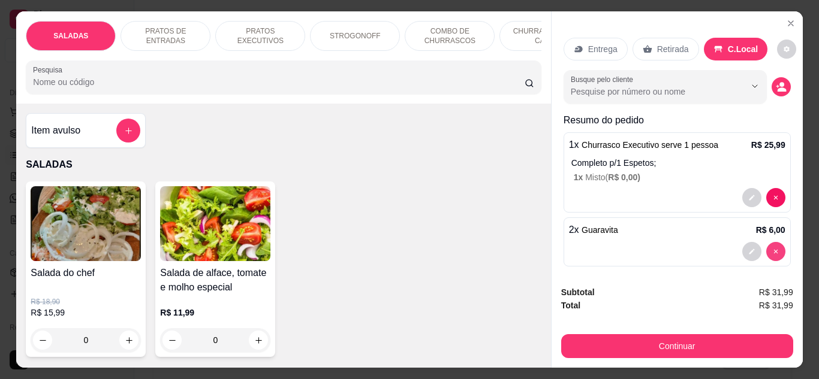
type input "0"
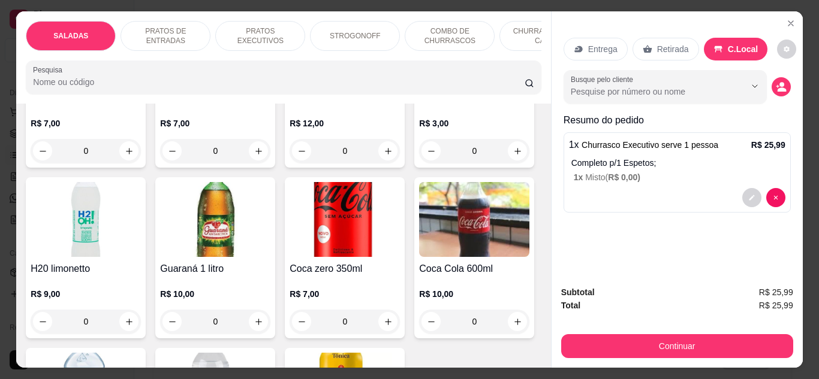
scroll to position [3477, 0]
type input "1"
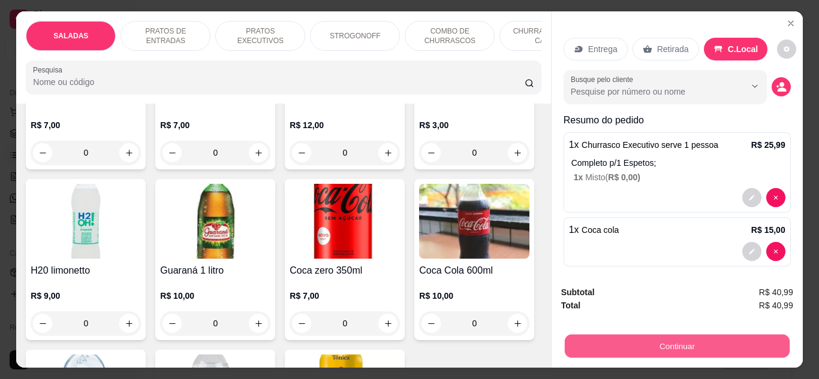
click at [569, 351] on button "Continuar" at bounding box center [676, 346] width 225 height 23
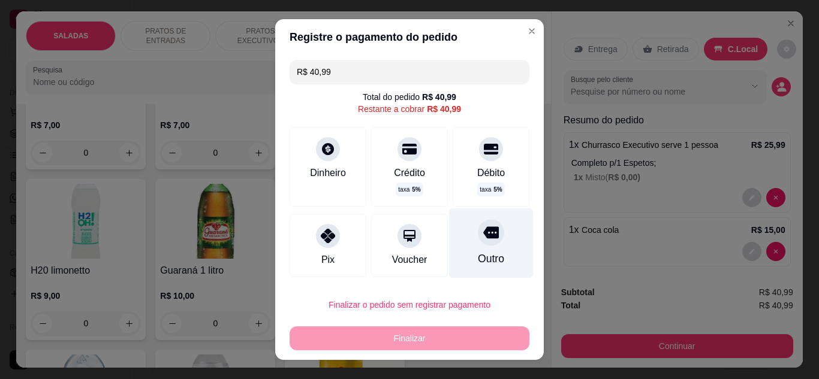
click at [492, 252] on div "Outro" at bounding box center [491, 243] width 85 height 70
type input "R$ 0,00"
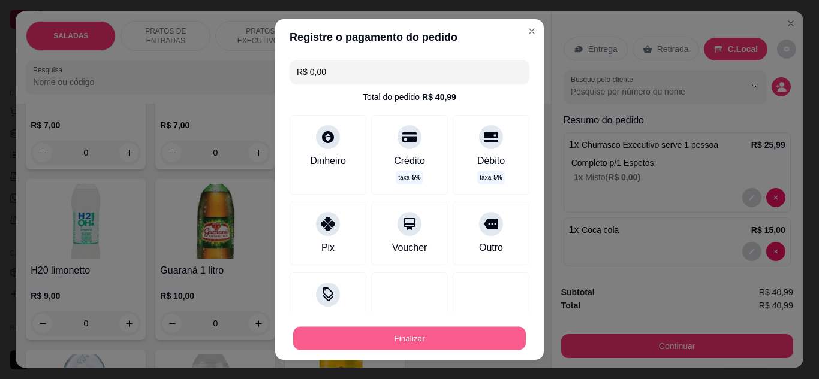
click at [488, 336] on button "Finalizar" at bounding box center [409, 338] width 233 height 23
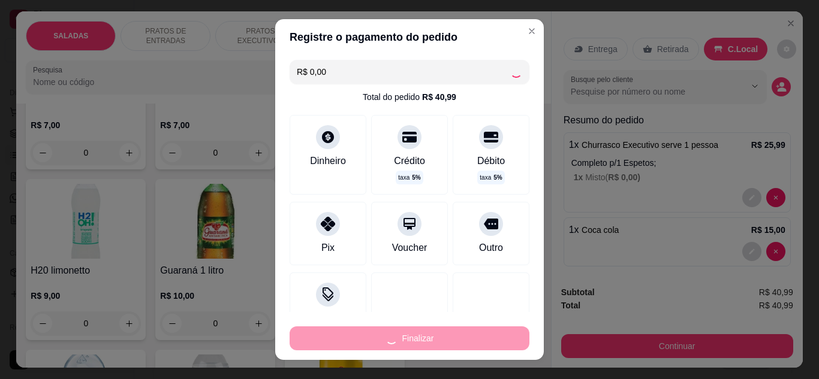
type input "0"
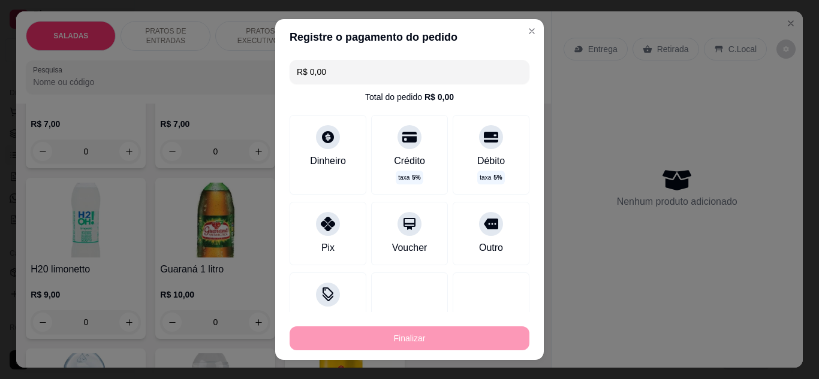
type input "-R$ 40,99"
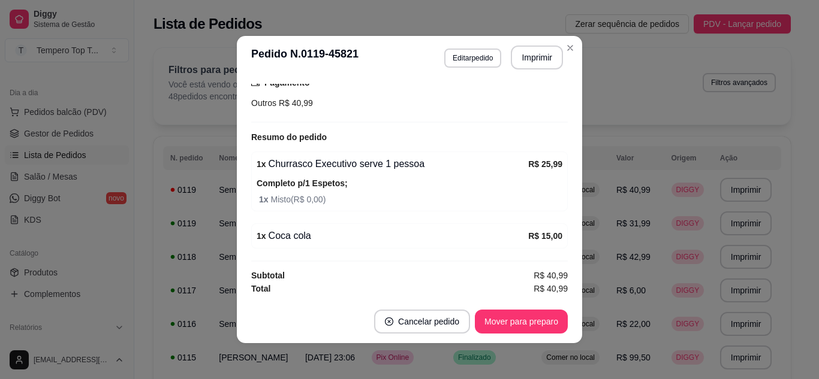
click at [528, 72] on header "**********" at bounding box center [409, 57] width 345 height 43
click at [527, 60] on button "Imprimir" at bounding box center [537, 58] width 52 height 24
click at [562, 315] on button "Mover para preparo" at bounding box center [521, 321] width 90 height 23
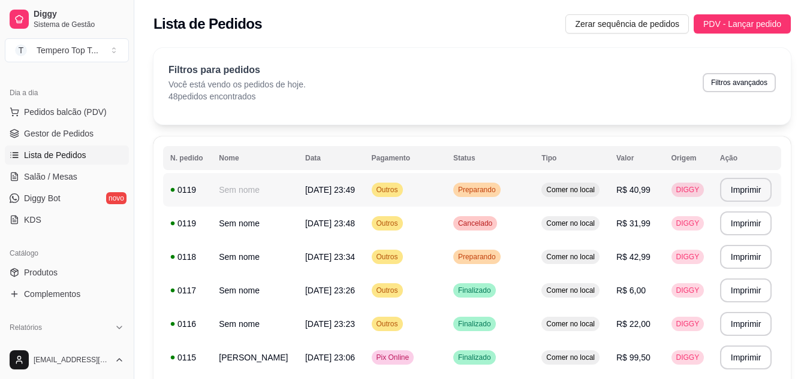
click at [567, 203] on td "Comer no local" at bounding box center [571, 190] width 75 height 34
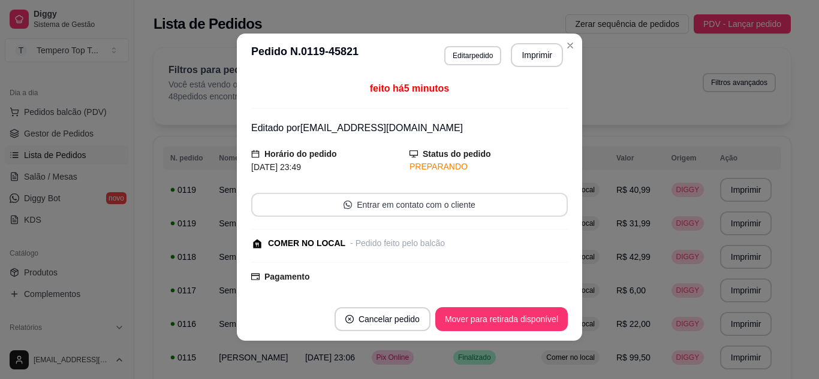
scroll to position [197, 0]
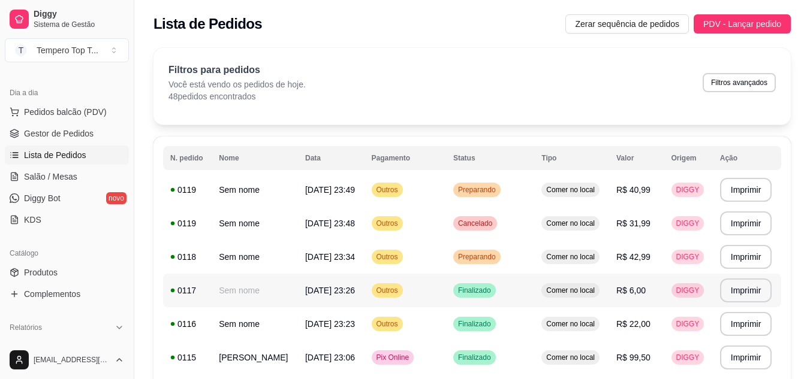
click at [473, 289] on span "Finalizado" at bounding box center [475, 291] width 38 height 10
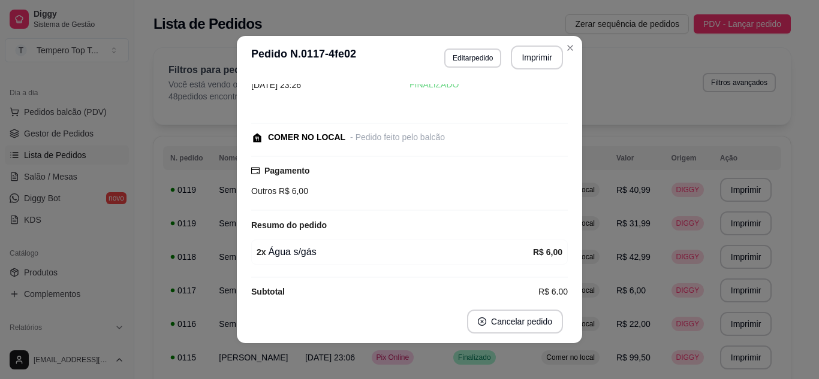
scroll to position [47, 0]
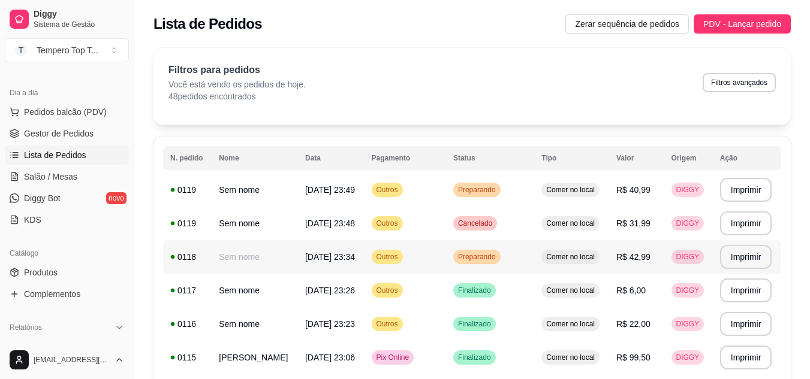
click at [498, 257] on span "Preparando" at bounding box center [477, 257] width 43 height 10
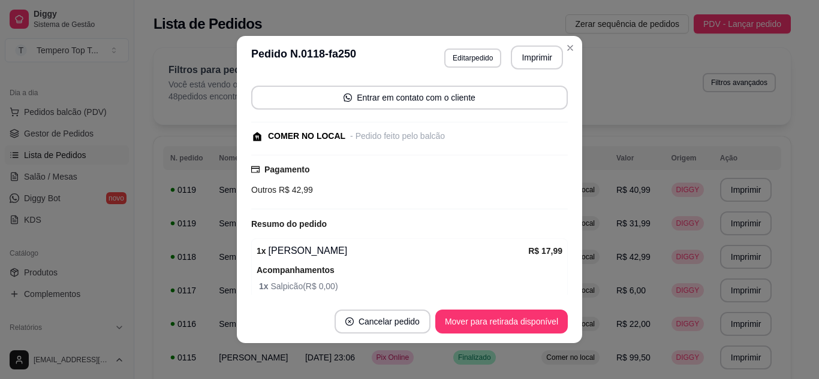
scroll to position [180, 0]
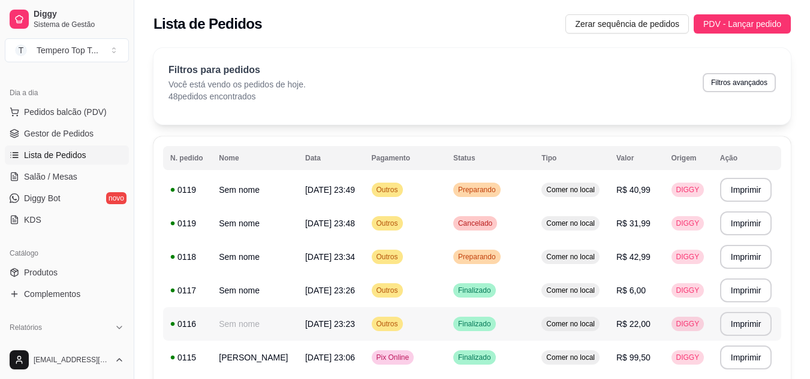
click at [521, 320] on td "Finalizado" at bounding box center [490, 324] width 88 height 34
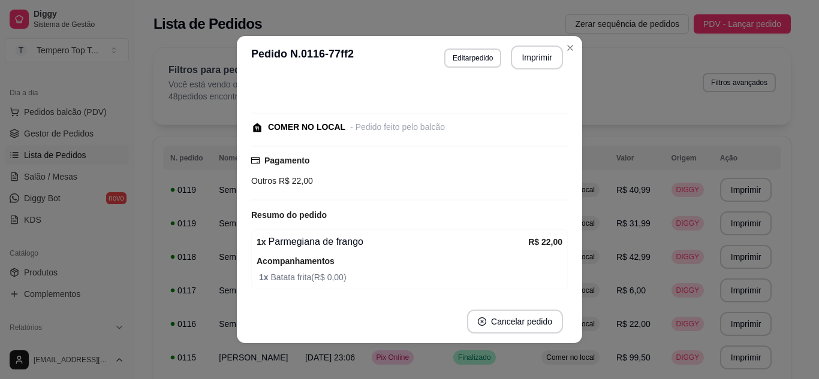
scroll to position [82, 0]
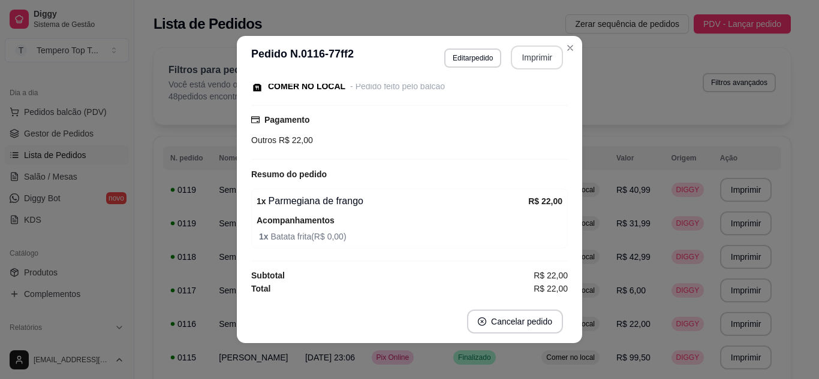
click at [550, 66] on button "Imprimir" at bounding box center [537, 58] width 52 height 24
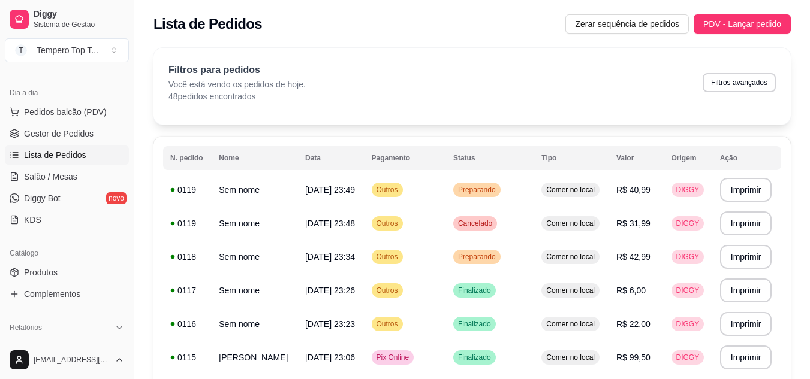
click at [102, 100] on div "Dia a dia" at bounding box center [67, 92] width 124 height 19
click at [107, 116] on button "Pedidos balcão (PDV)" at bounding box center [67, 111] width 124 height 19
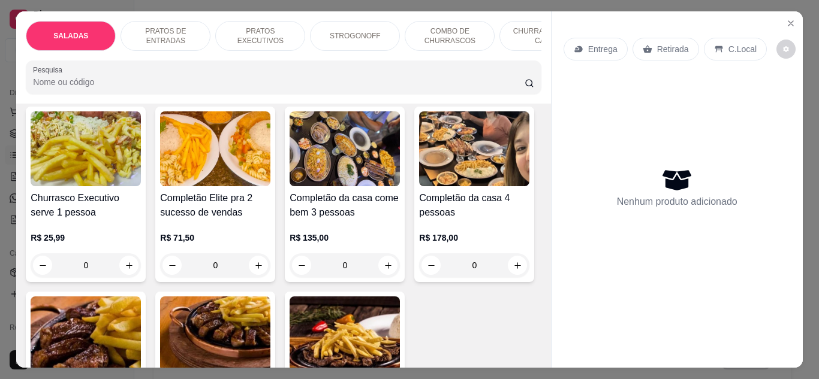
scroll to position [1439, 0]
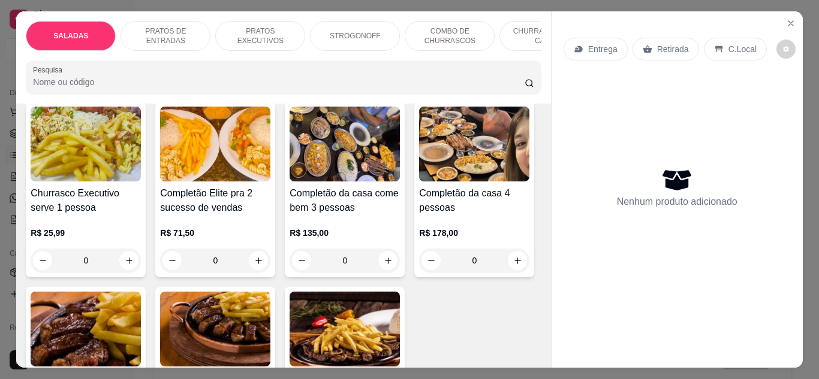
click at [378, 264] on div "0" at bounding box center [345, 261] width 110 height 24
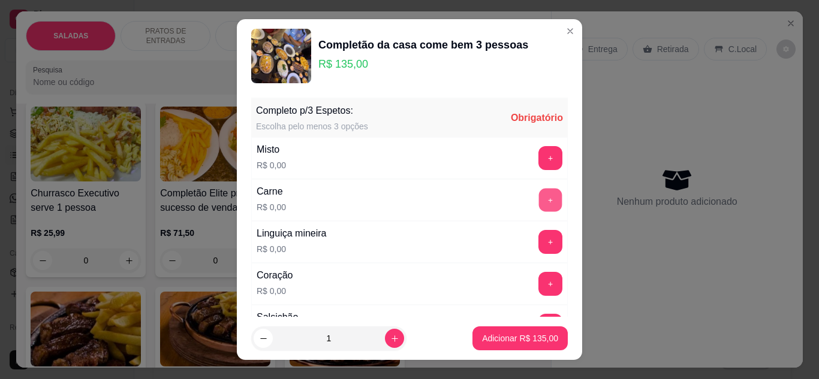
click at [539, 194] on button "+" at bounding box center [550, 200] width 23 height 23
click at [539, 195] on button "+" at bounding box center [550, 200] width 23 height 23
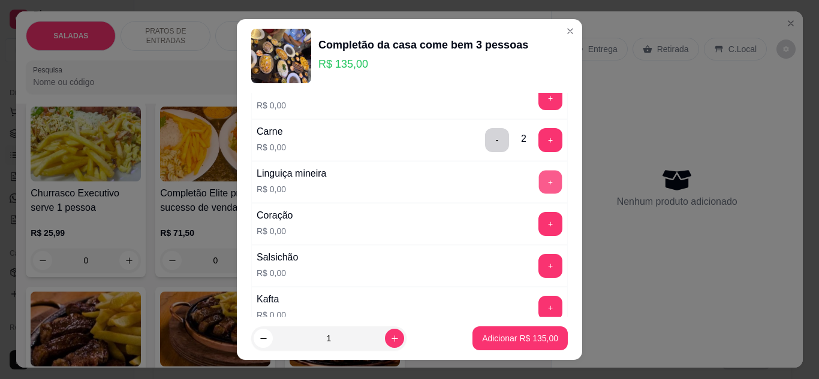
click at [539, 182] on button "+" at bounding box center [550, 182] width 23 height 23
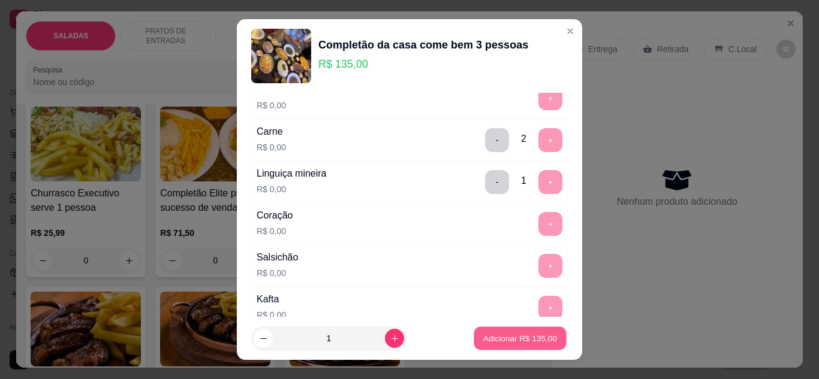
click at [520, 338] on p "Adicionar R$ 135,00" at bounding box center [520, 338] width 74 height 11
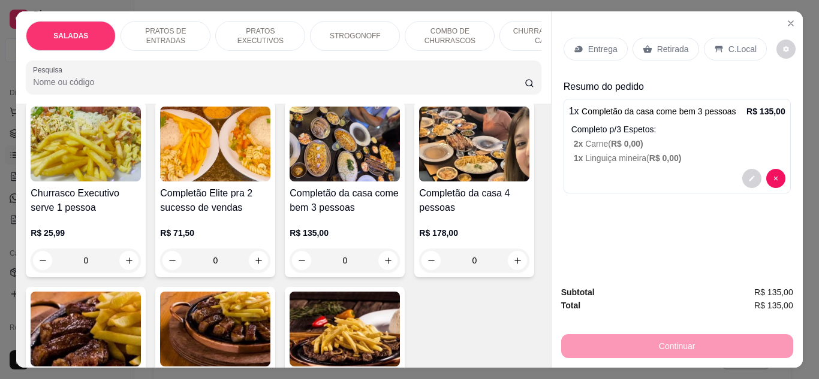
click at [729, 53] on div "C.Local" at bounding box center [735, 49] width 63 height 23
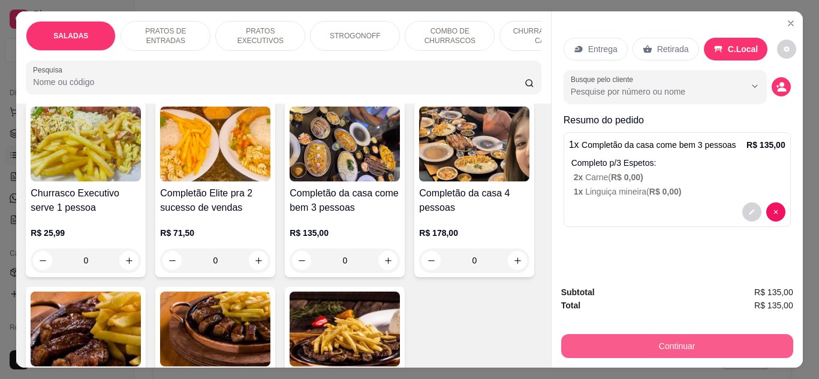
click at [683, 334] on button "Continuar" at bounding box center [677, 346] width 232 height 24
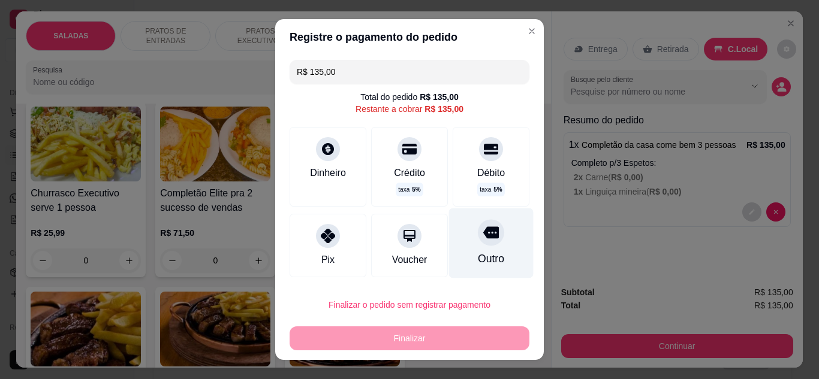
click at [489, 253] on div "Outro" at bounding box center [491, 243] width 85 height 70
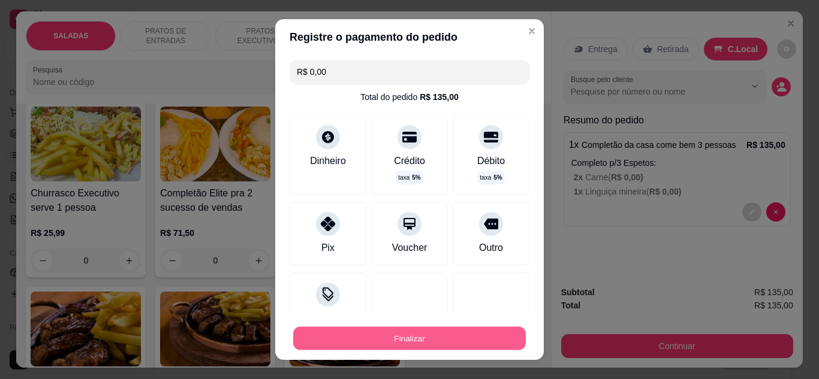
click at [472, 337] on button "Finalizar" at bounding box center [409, 338] width 233 height 23
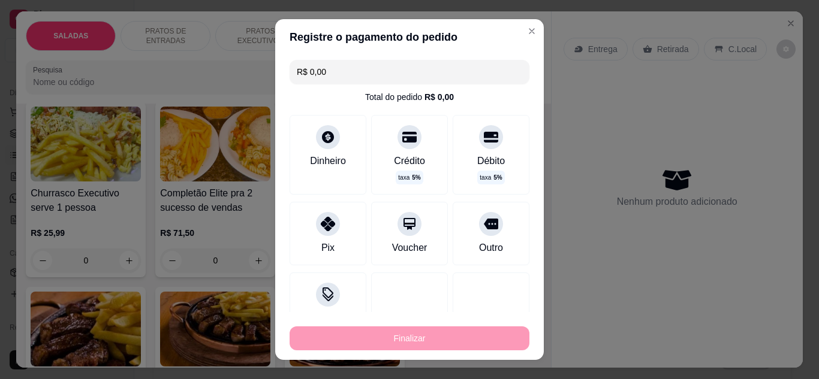
type input "-R$ 135,00"
click at [518, 36] on div "Lista de Pedidos Zerar sequência de pedidos PDV - Lançar pedido" at bounding box center [472, 20] width 676 height 41
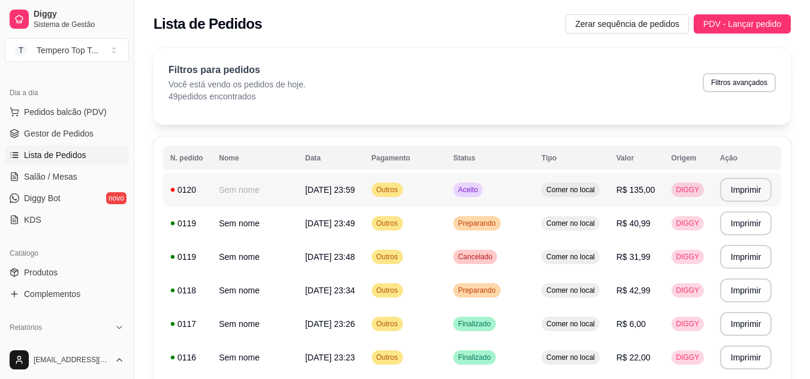
click at [617, 189] on td "R$ 135,00" at bounding box center [636, 190] width 55 height 34
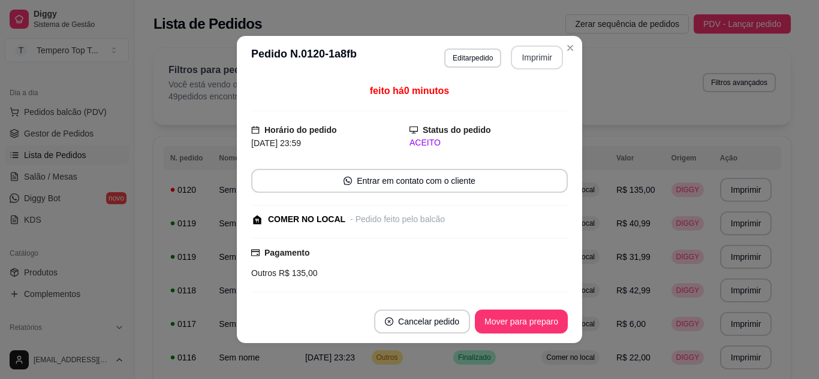
click at [511, 58] on button "Imprimir" at bounding box center [537, 58] width 52 height 24
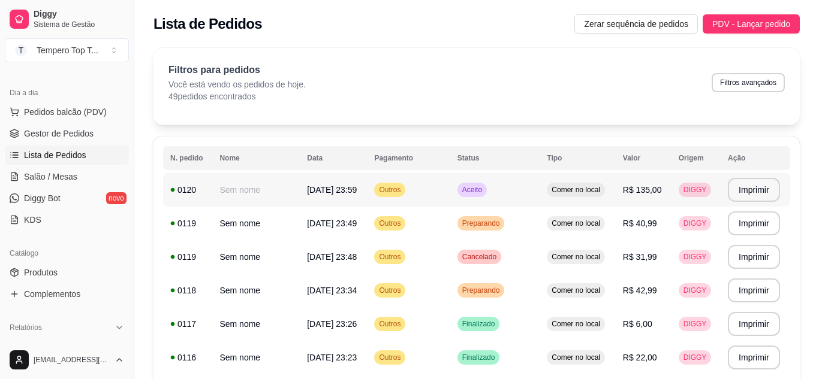
click at [530, 191] on td "Aceito" at bounding box center [495, 190] width 90 height 34
click at [306, 200] on td "[DATE] 23:59" at bounding box center [333, 190] width 67 height 34
